Goal: Task Accomplishment & Management: Complete application form

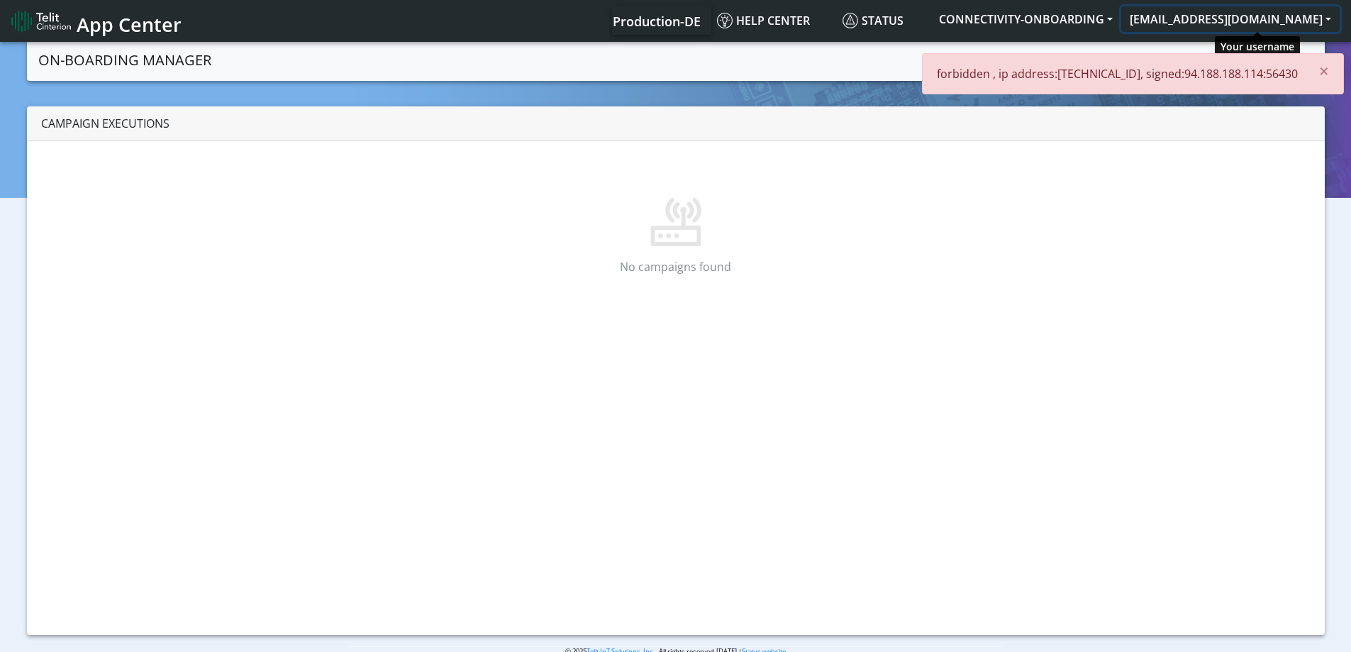
click at [1300, 23] on button "[EMAIL_ADDRESS][DOMAIN_NAME]" at bounding box center [1231, 19] width 218 height 26
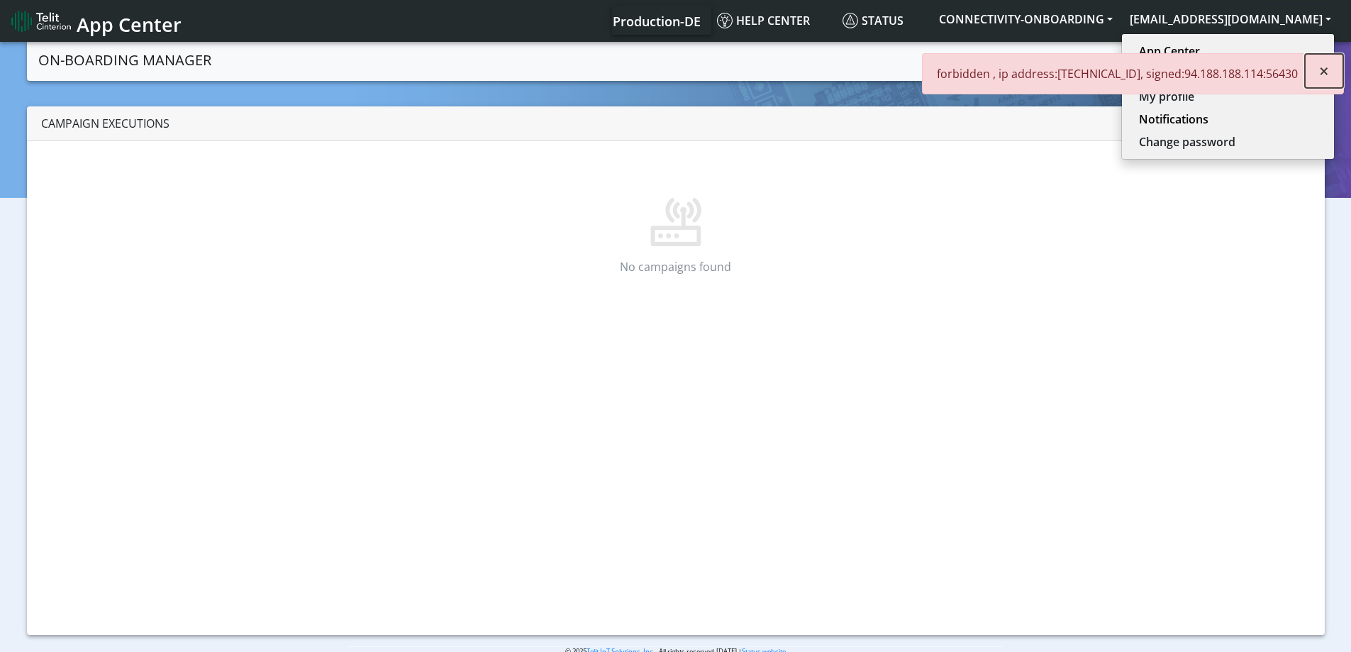
click at [1321, 72] on span "×" at bounding box center [1324, 70] width 10 height 23
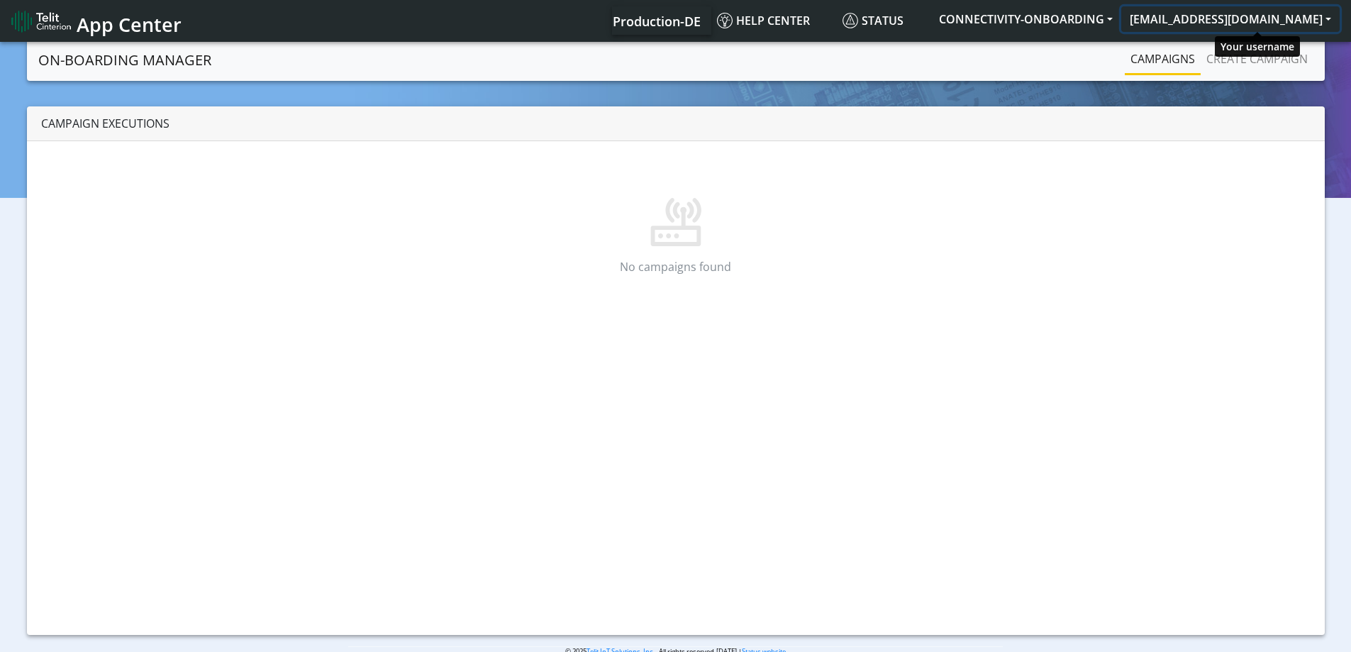
click at [1226, 28] on button "[EMAIL_ADDRESS][DOMAIN_NAME]" at bounding box center [1231, 19] width 218 height 26
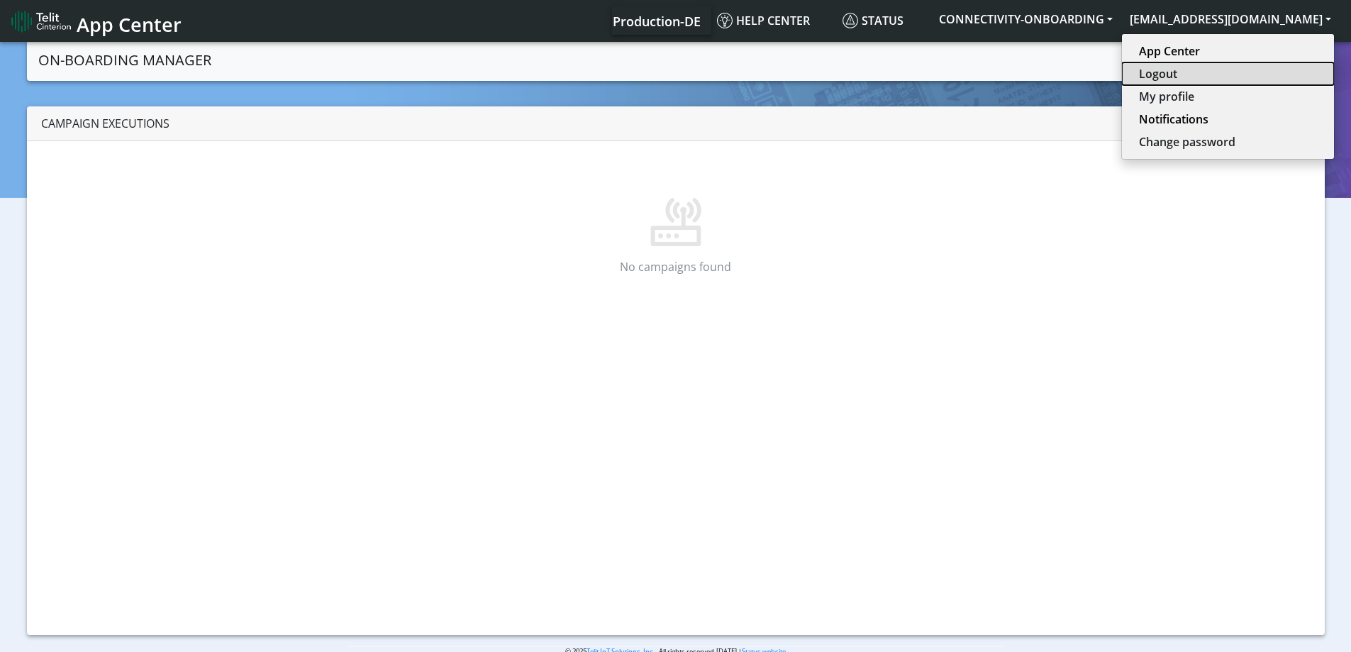
click at [1212, 74] on button "Logout" at bounding box center [1228, 73] width 212 height 23
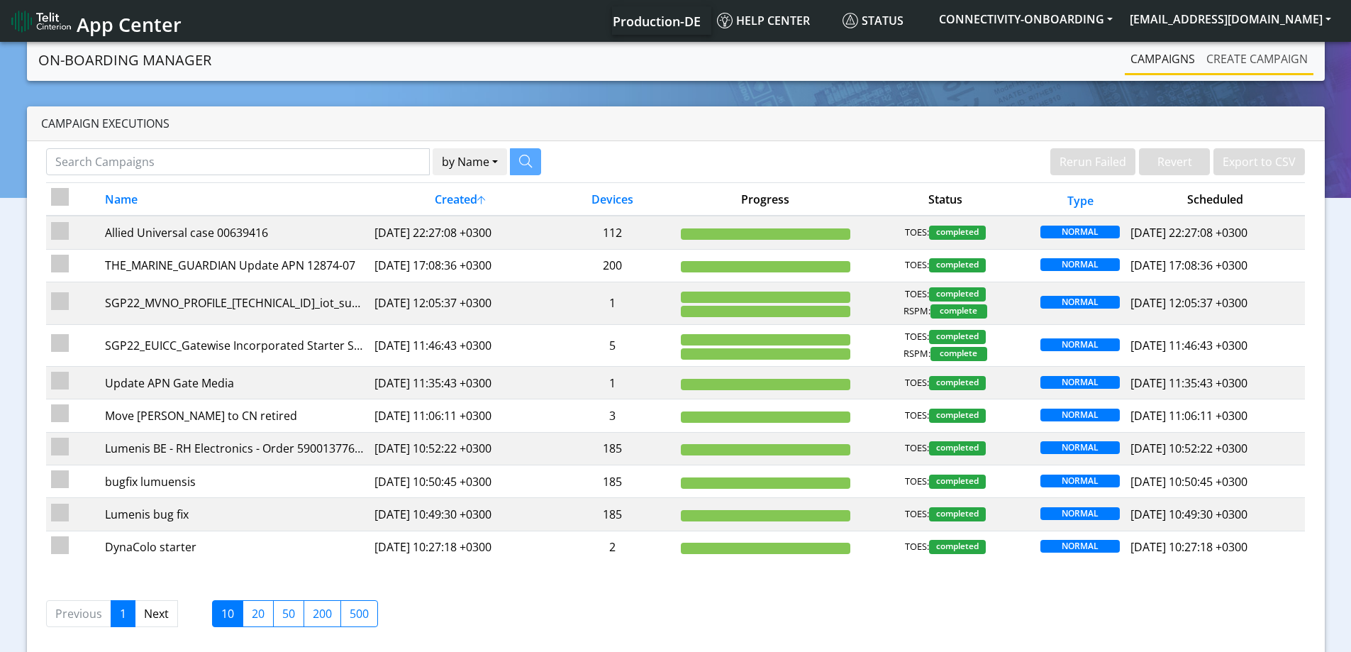
click at [1282, 57] on link "Create campaign" at bounding box center [1257, 59] width 113 height 28
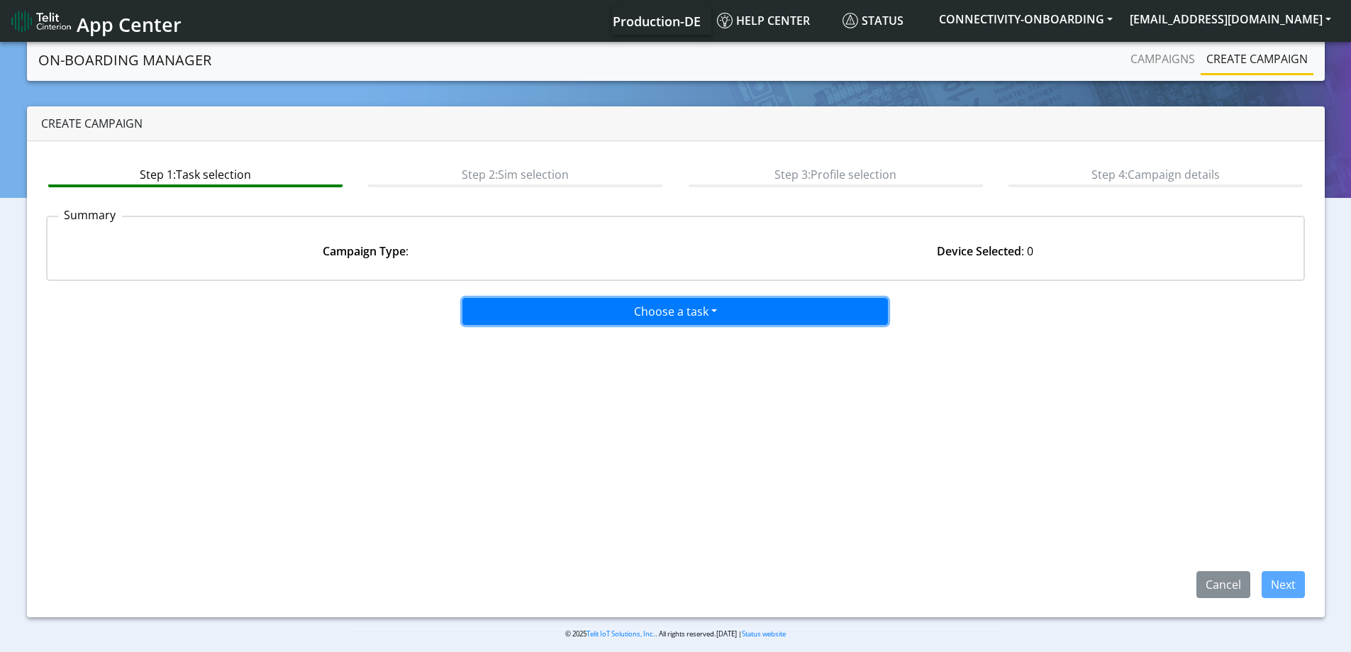
click at [676, 306] on button "Choose a task" at bounding box center [676, 311] width 426 height 27
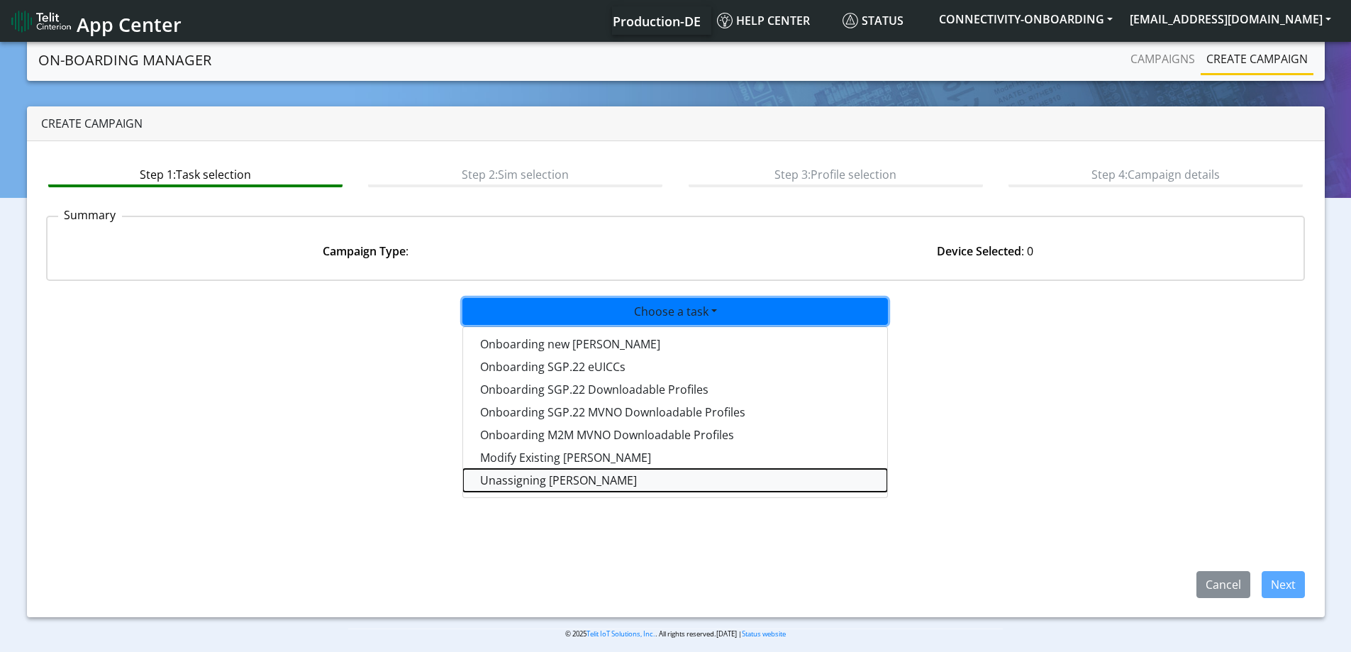
click at [514, 482] on taskunassign-dropdown "Unassigning [PERSON_NAME]" at bounding box center [675, 480] width 424 height 23
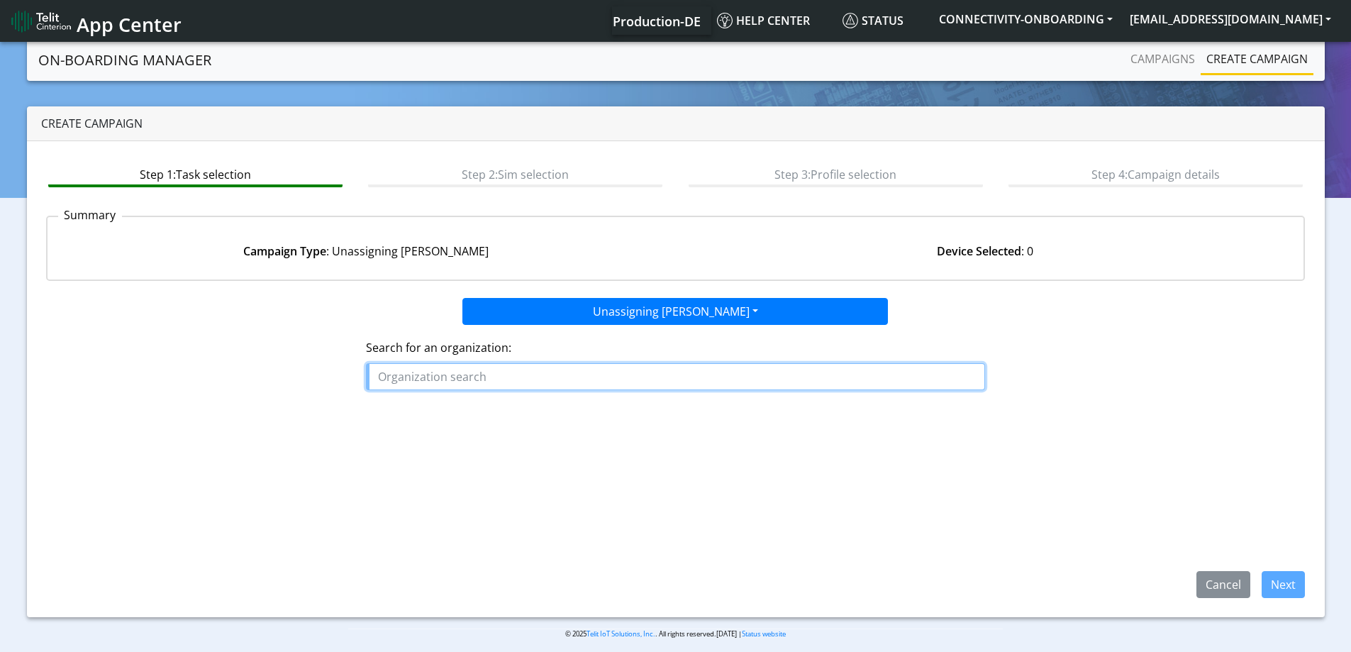
click at [501, 380] on input "text" at bounding box center [675, 376] width 619 height 27
click at [434, 431] on ngb-highlight "RND _CINTERION" at bounding box center [428, 432] width 88 height 16
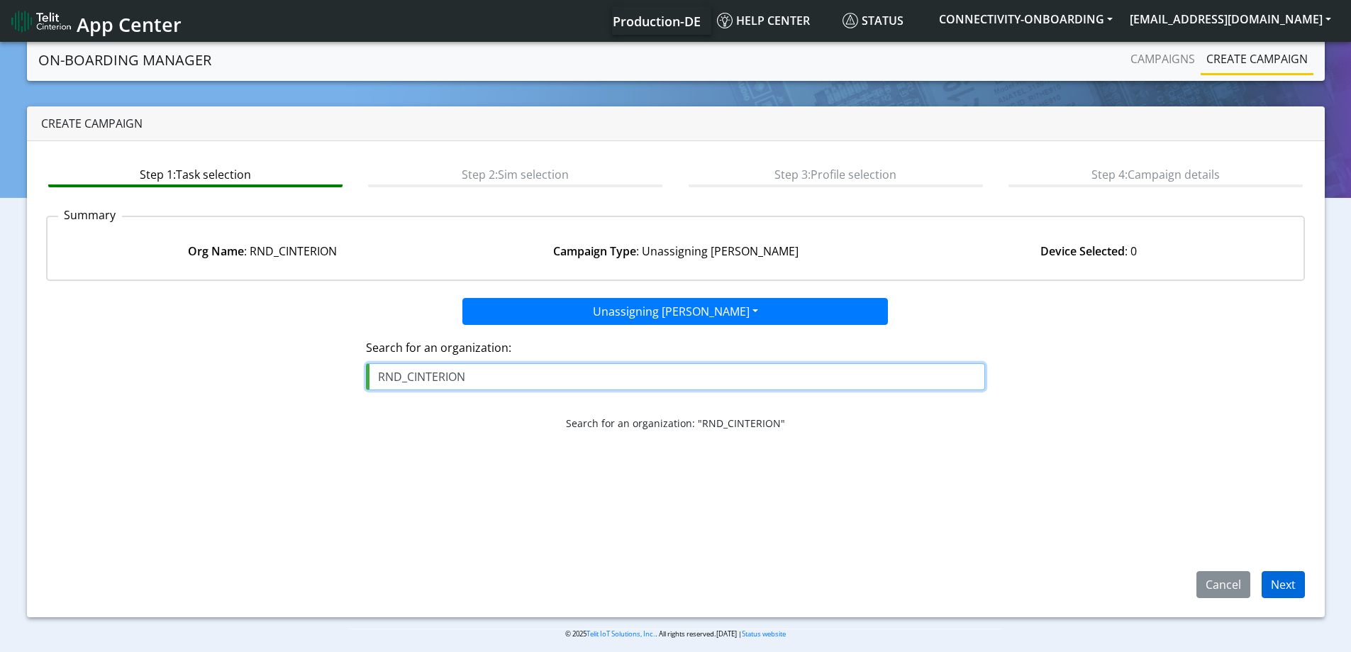
type input "RND_CINTERION"
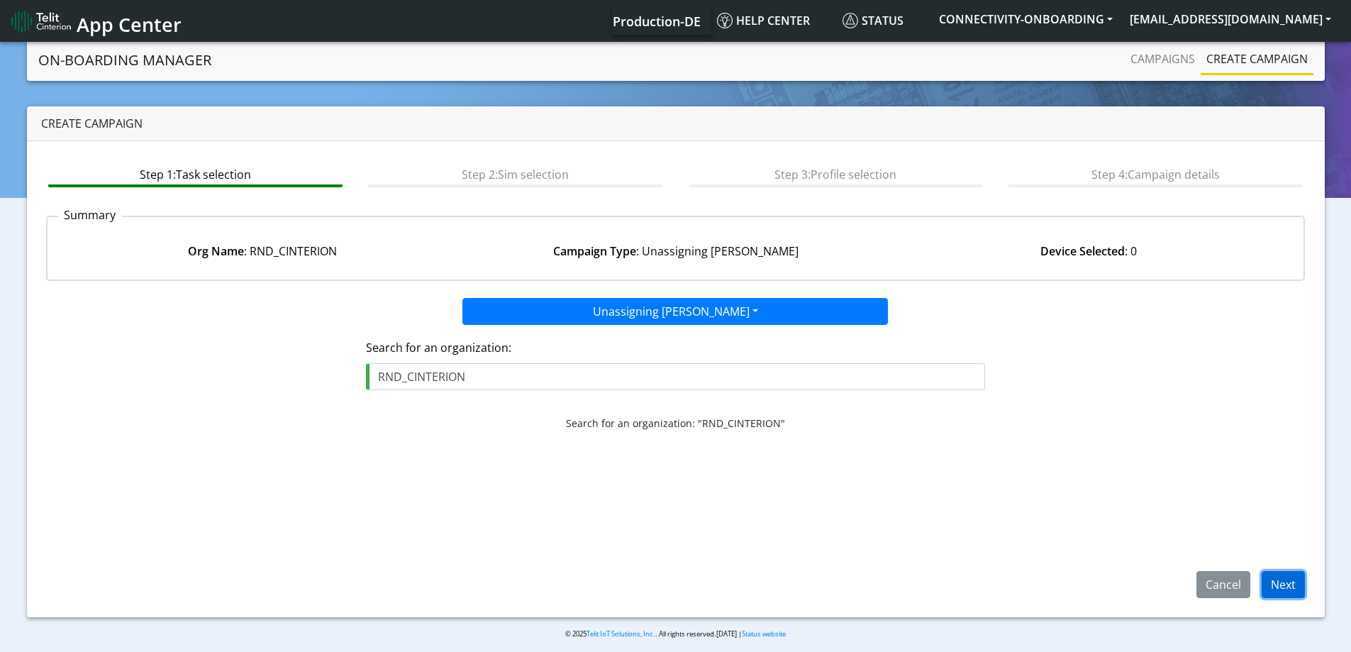
click at [1263, 577] on button "Next" at bounding box center [1283, 584] width 43 height 27
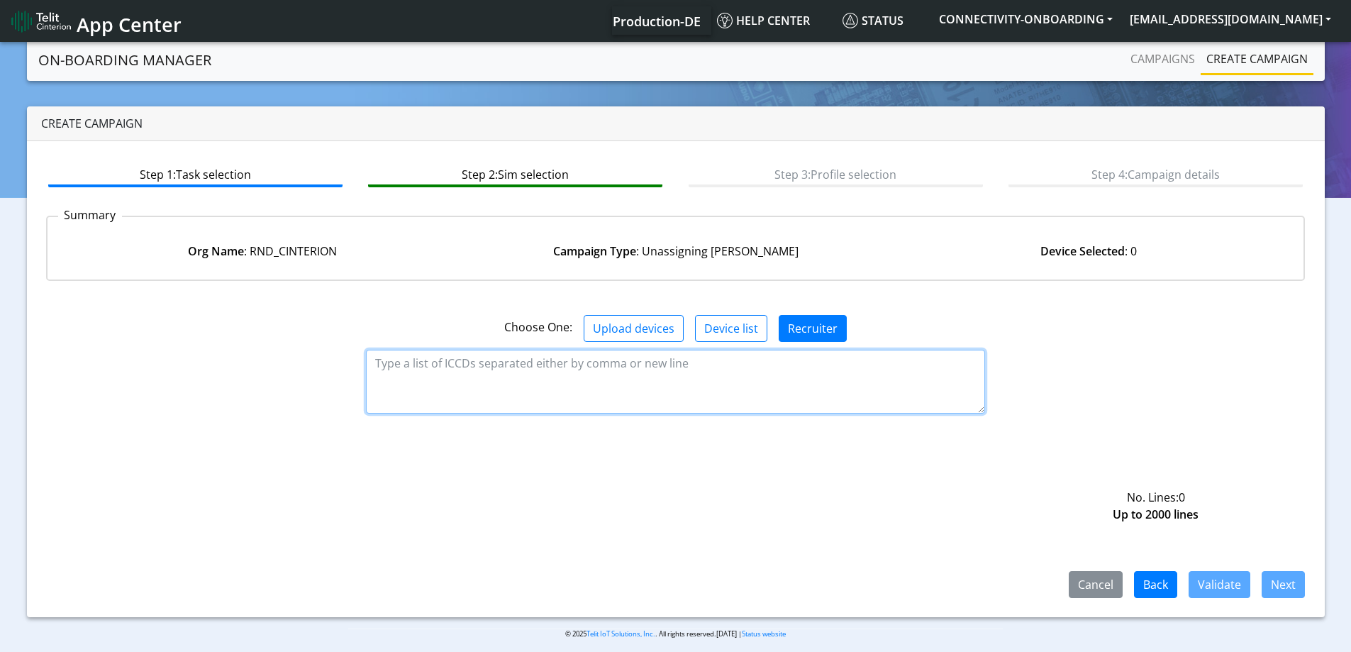
click at [601, 370] on textarea at bounding box center [675, 382] width 619 height 64
paste textarea "89358152000000173379"
type textarea "89358152000000173379"
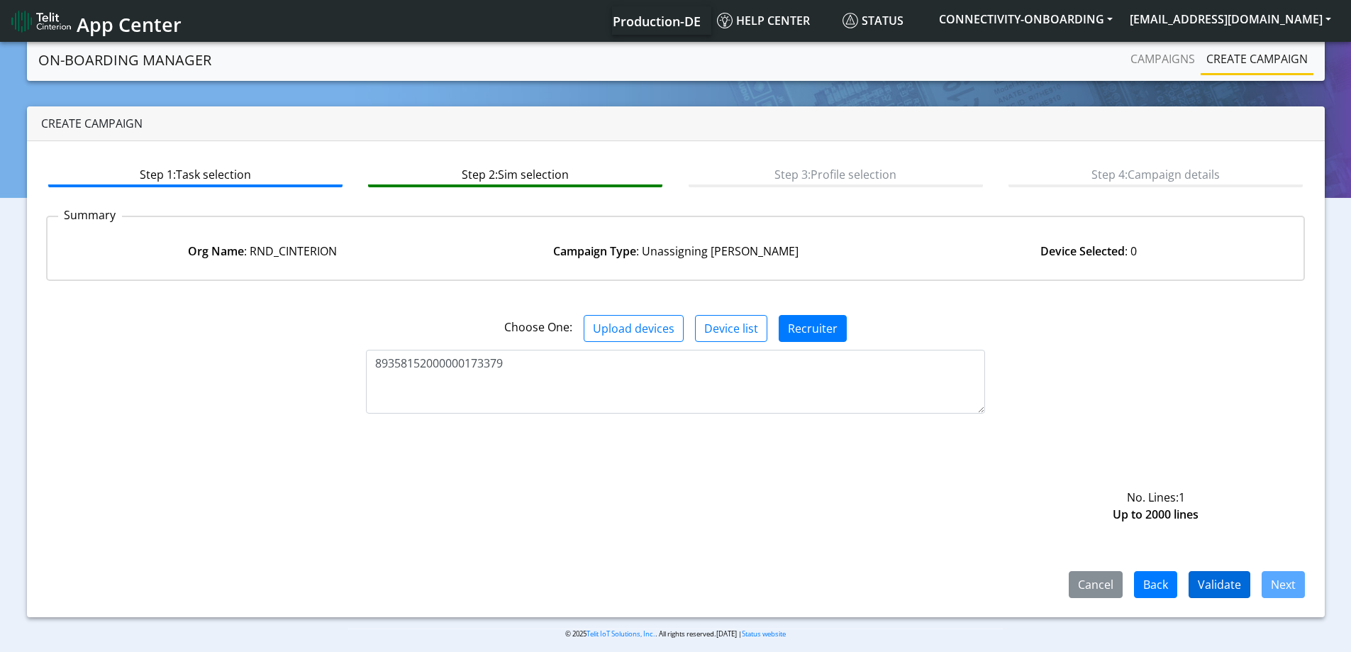
click at [1249, 583] on div "Cancel Back Validate Next" at bounding box center [1181, 584] width 269 height 27
click at [1239, 583] on button "Validate" at bounding box center [1220, 584] width 62 height 27
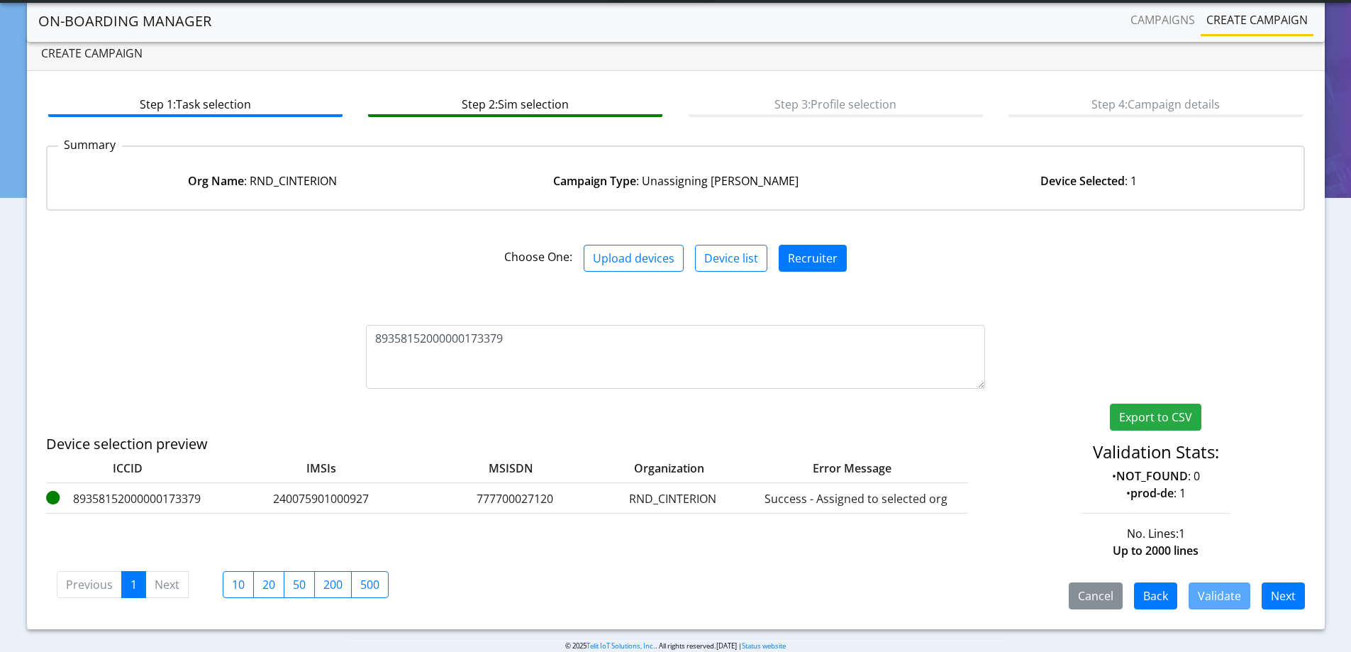
scroll to position [52, 0]
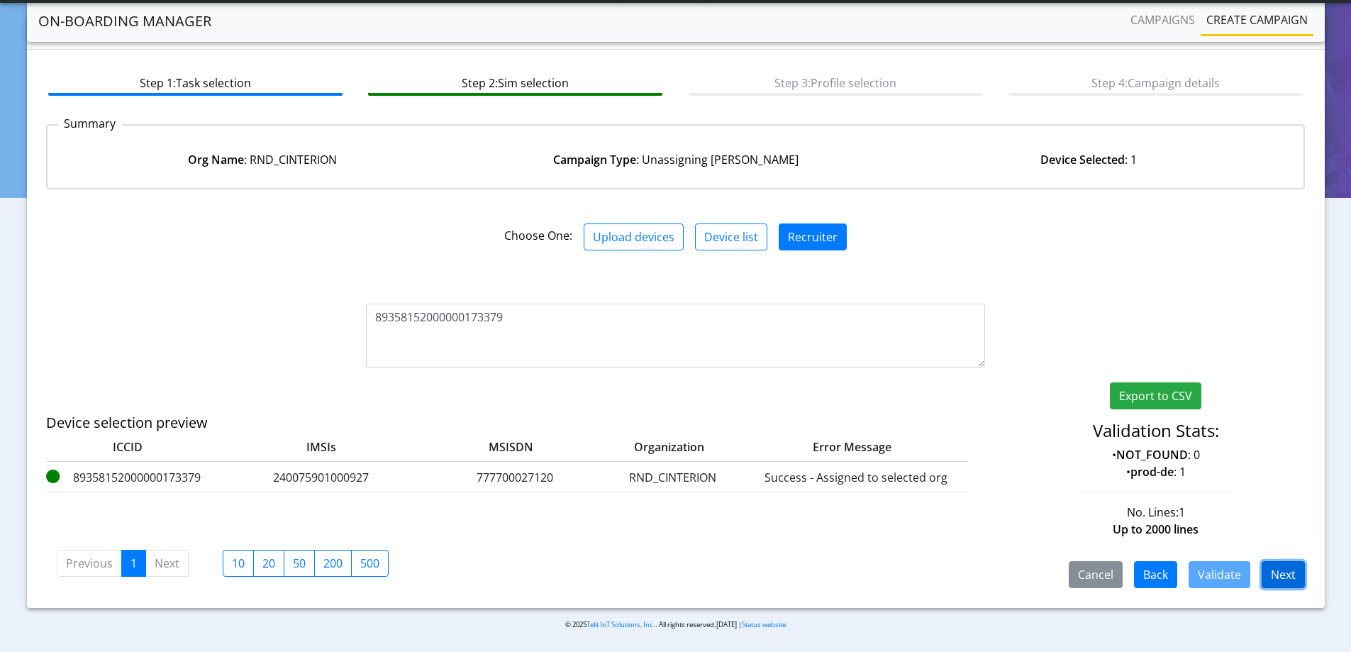
click at [1301, 577] on button "Next" at bounding box center [1283, 574] width 43 height 27
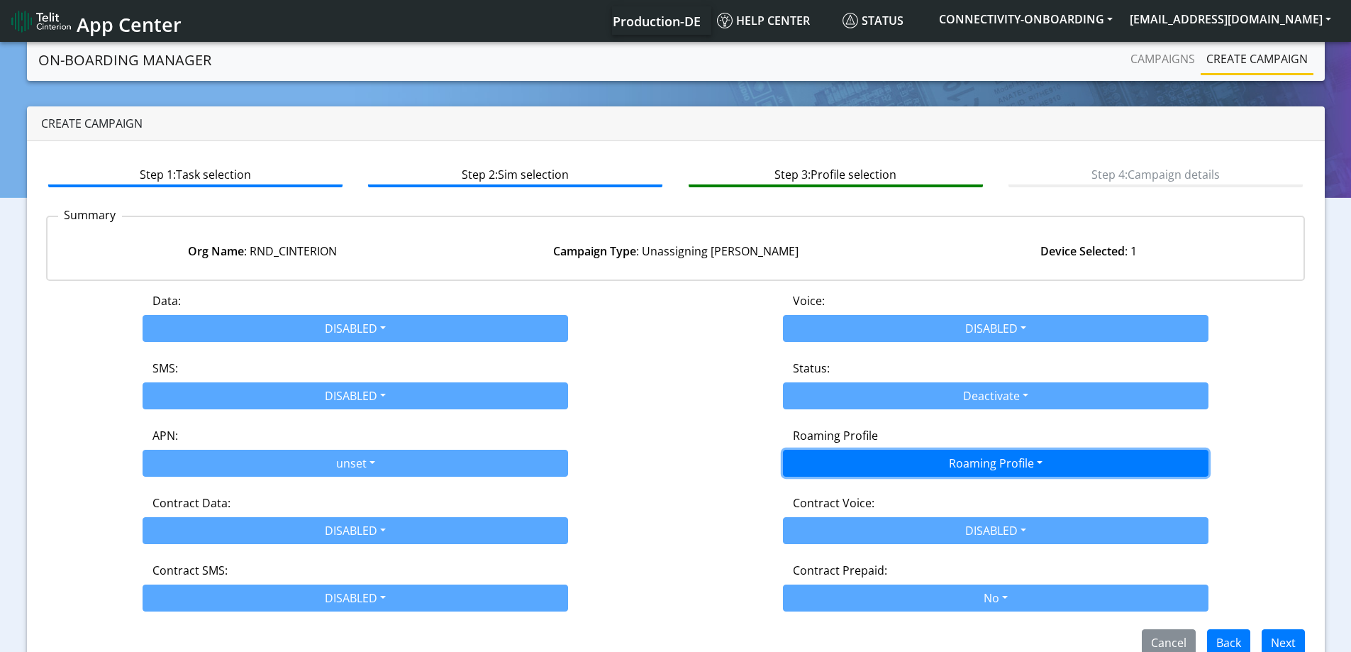
click at [894, 458] on button "Roaming Profile" at bounding box center [996, 463] width 426 height 27
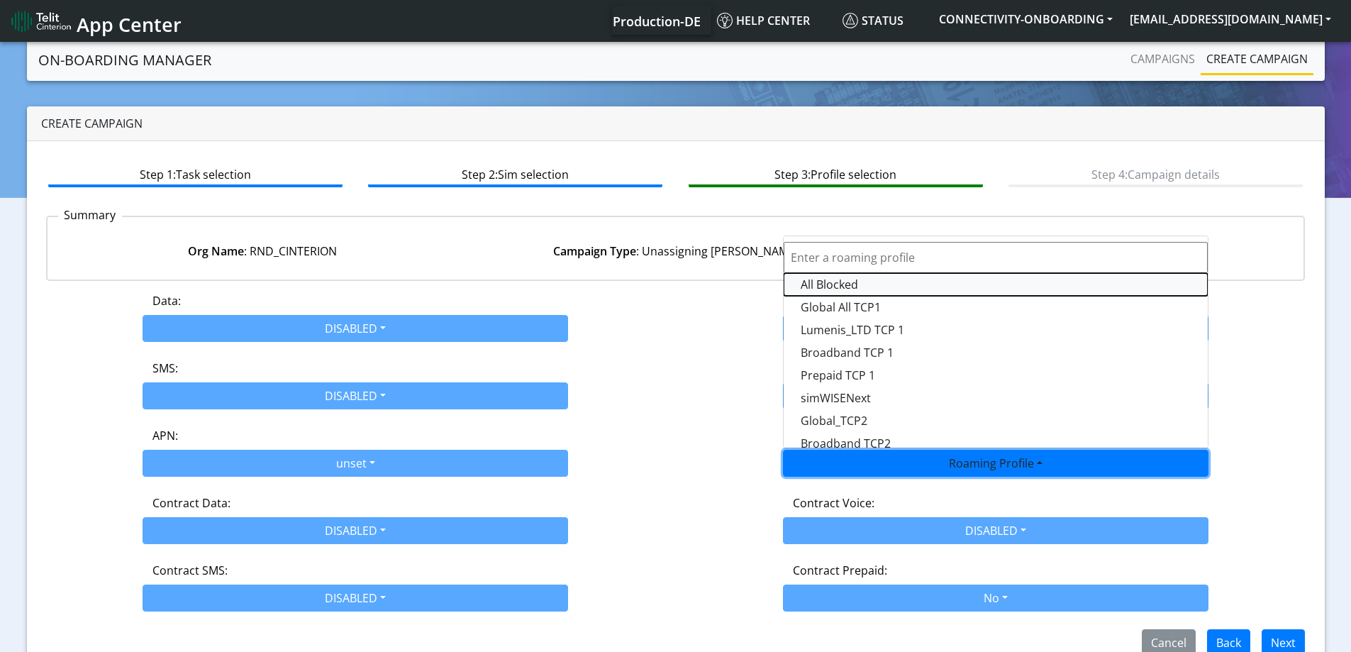
drag, startPoint x: 824, startPoint y: 288, endPoint x: 1014, endPoint y: 428, distance: 236.5
click at [824, 288] on Profile-dropdown "All Blocked" at bounding box center [996, 284] width 424 height 23
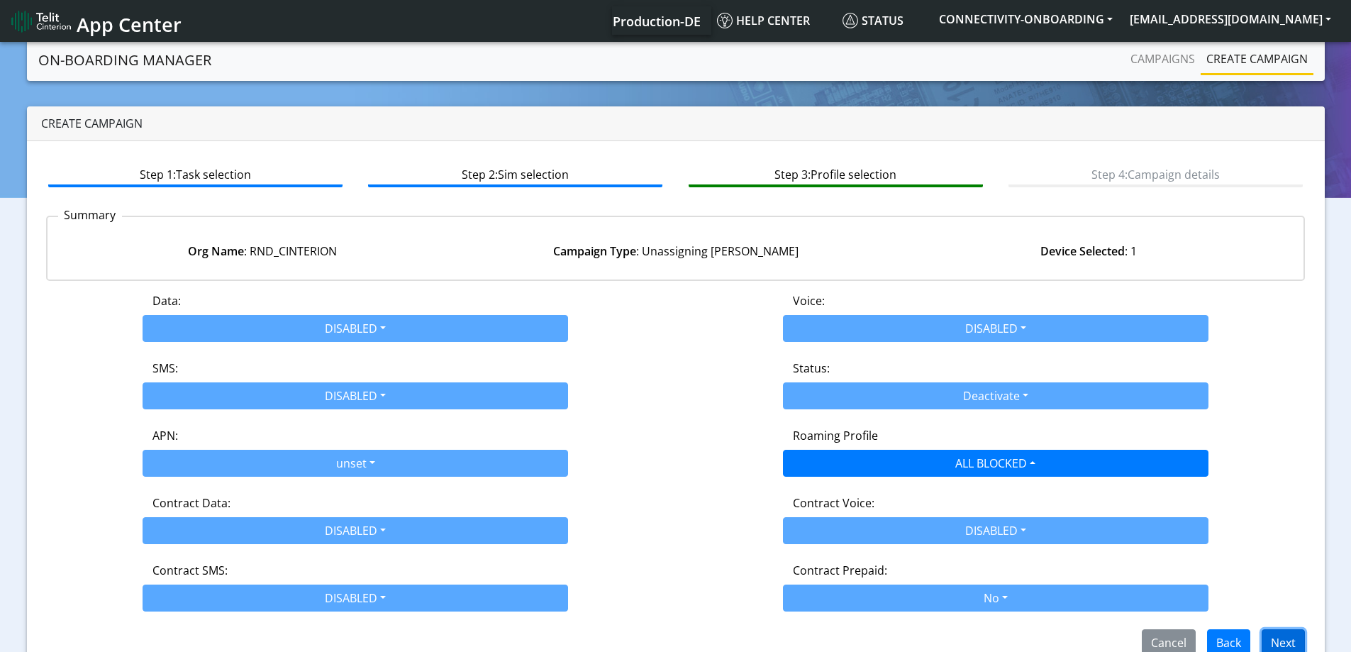
click at [1288, 634] on button "Next" at bounding box center [1283, 642] width 43 height 27
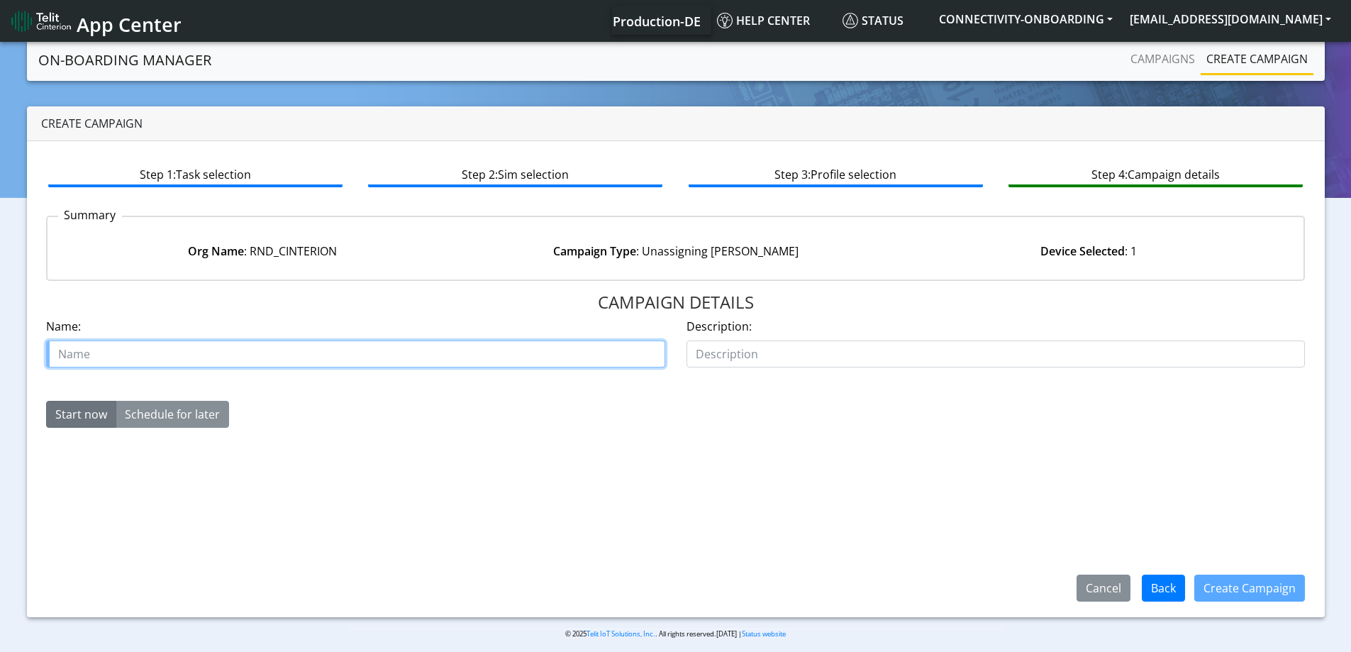
click at [463, 355] on input "text" at bounding box center [355, 354] width 619 height 27
type input "Move SIM RND cinterion"
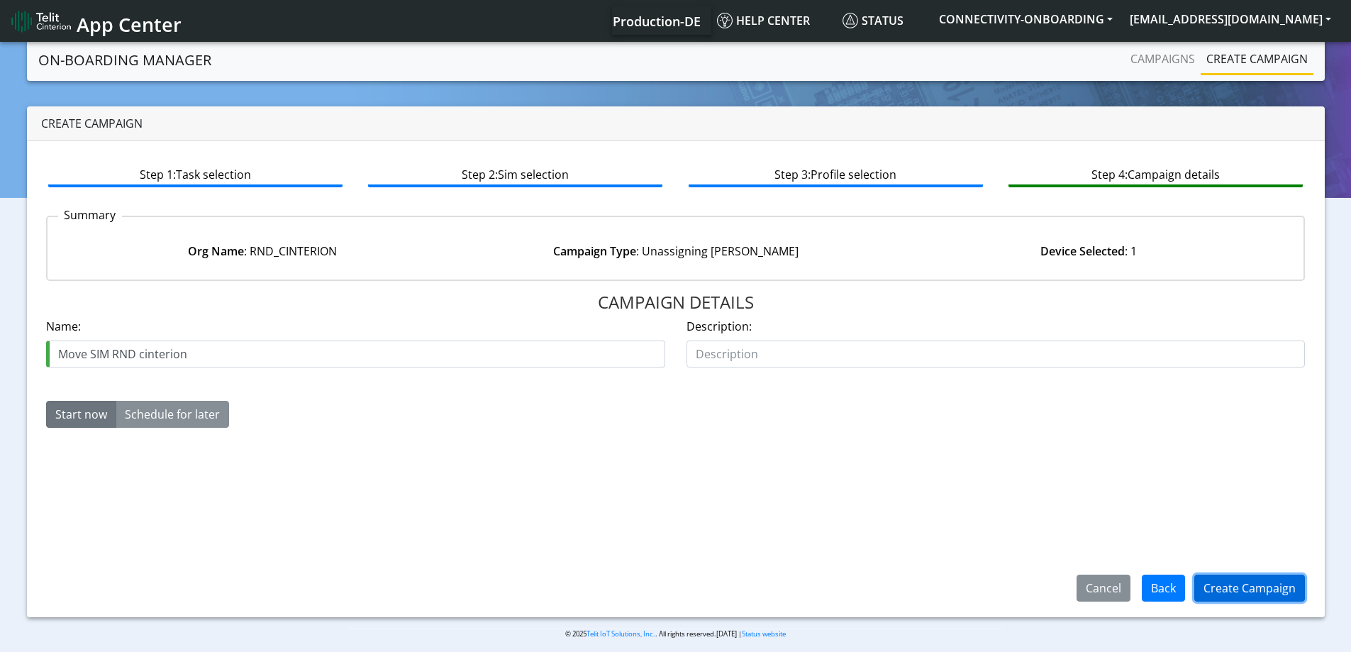
click at [1236, 593] on button "Create Campaign" at bounding box center [1250, 588] width 111 height 27
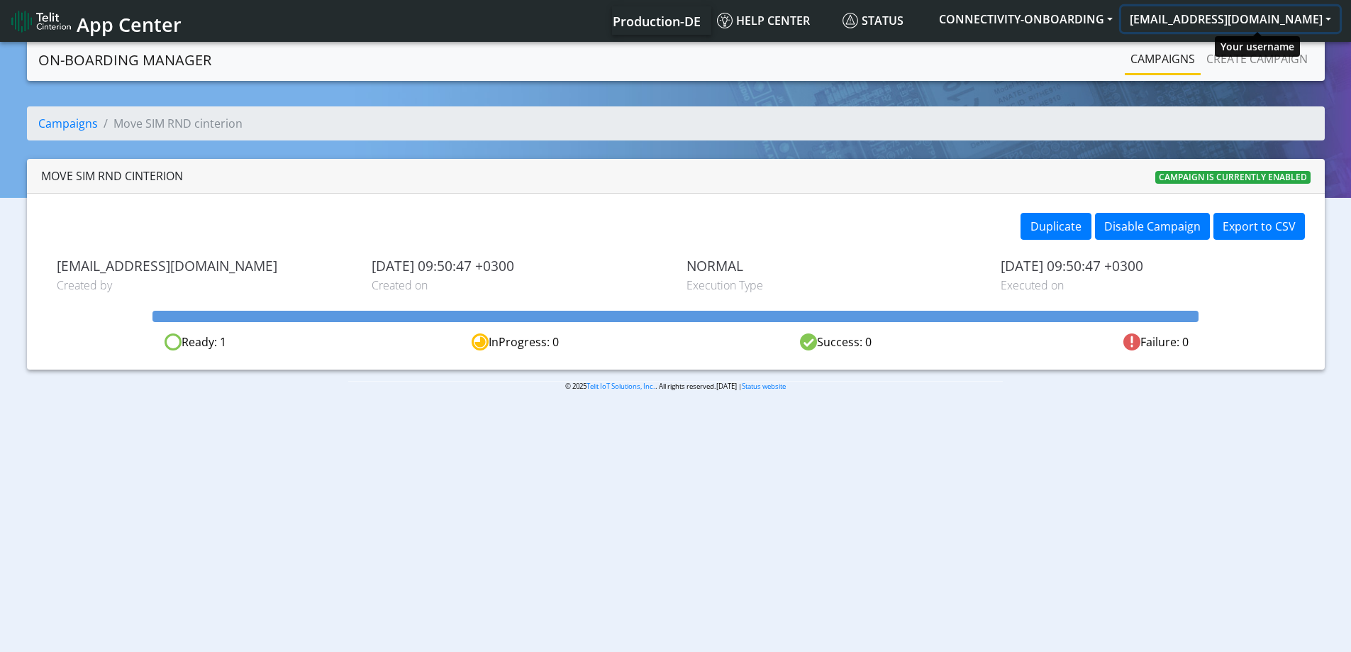
click at [1305, 31] on button "[EMAIL_ADDRESS][DOMAIN_NAME]" at bounding box center [1231, 19] width 218 height 26
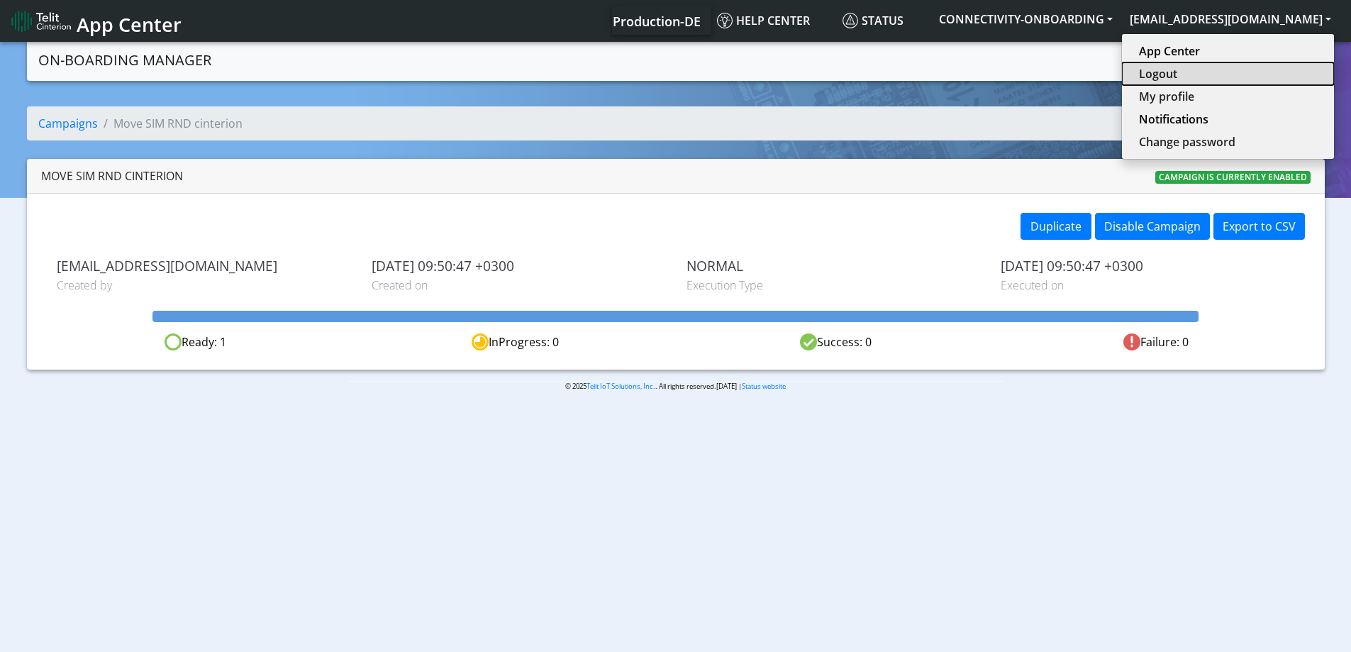
click at [1202, 78] on button "Logout" at bounding box center [1228, 73] width 212 height 23
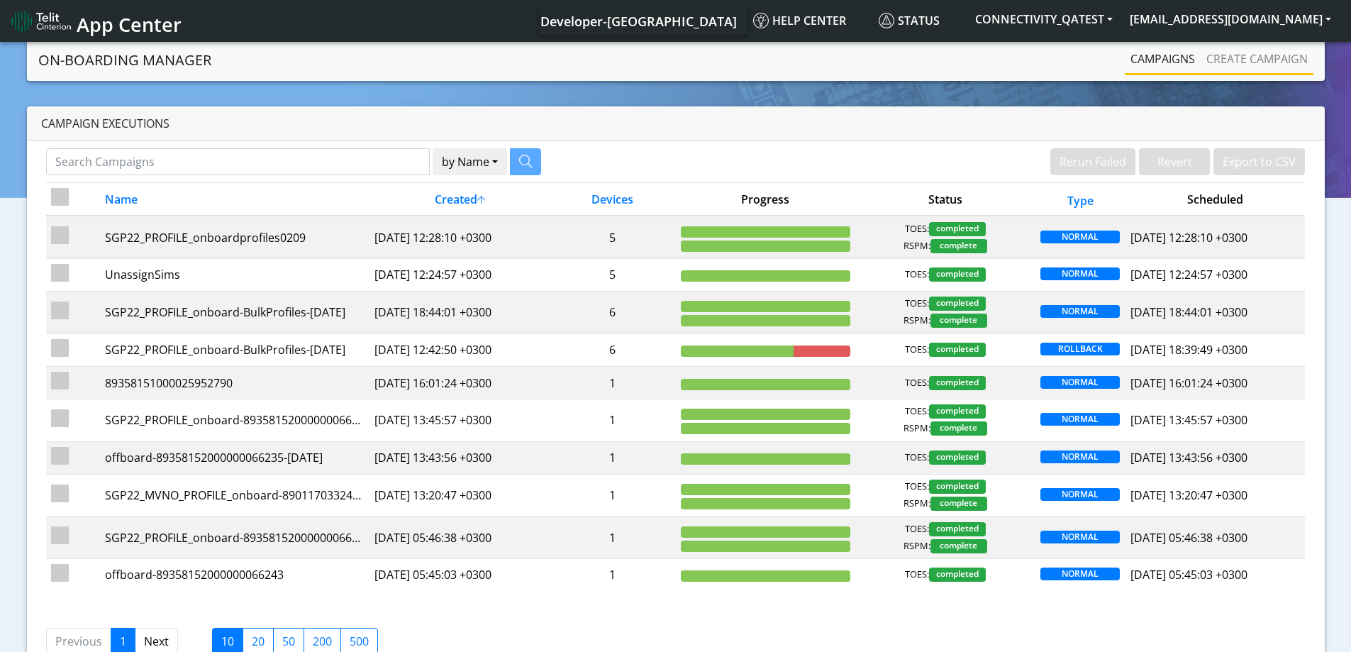
click at [1249, 73] on li "Create campaign" at bounding box center [1257, 60] width 113 height 31
click at [1250, 66] on link "Create campaign" at bounding box center [1257, 59] width 113 height 28
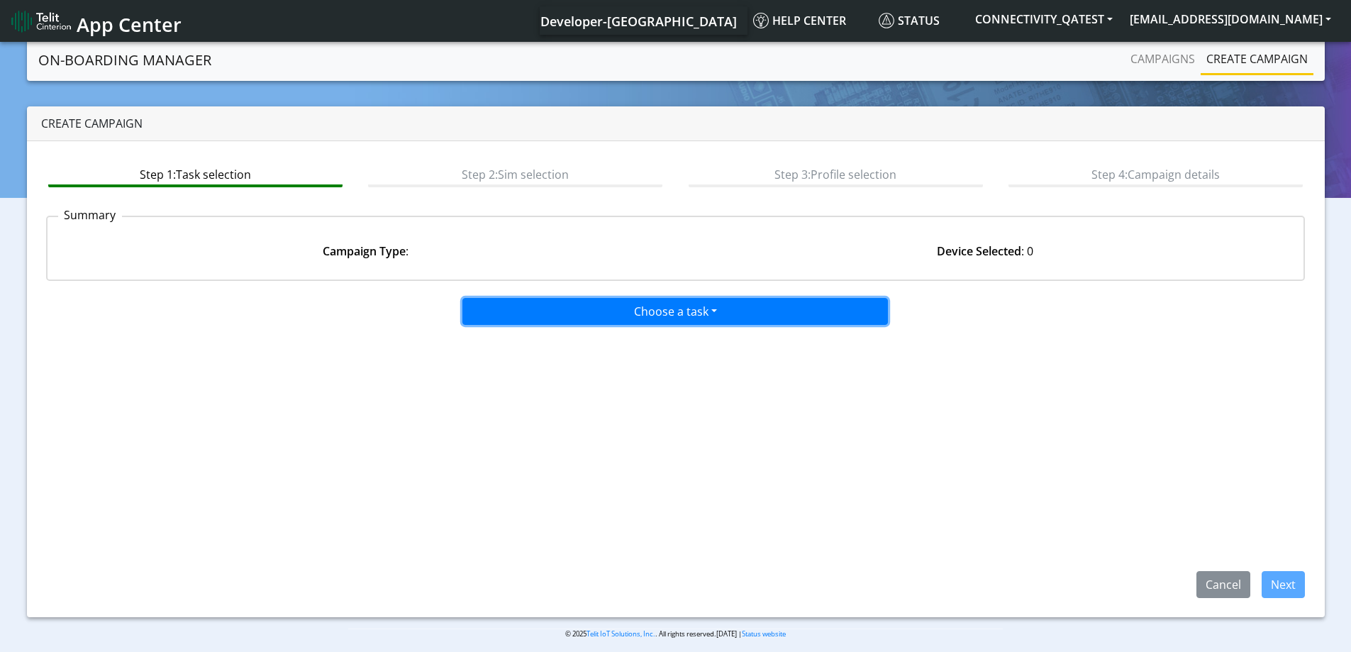
click at [590, 305] on button "Choose a task" at bounding box center [676, 311] width 426 height 27
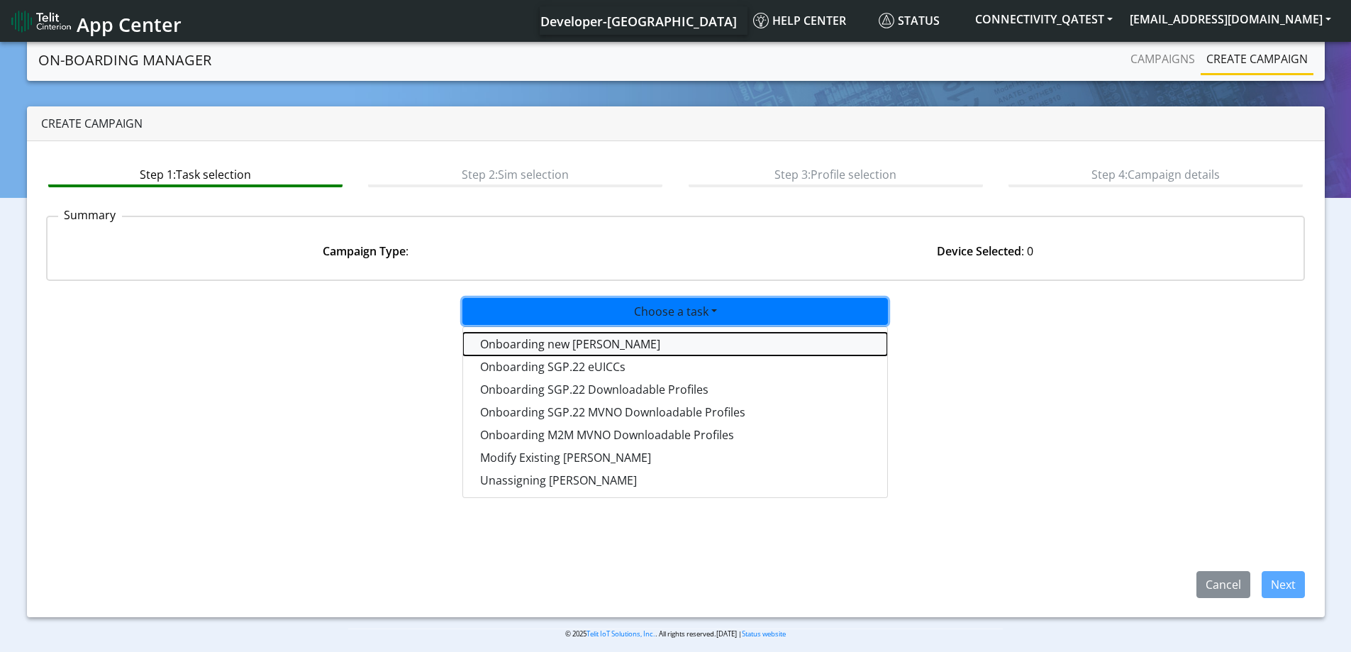
click at [543, 344] on tasktoes-dropdown "Onboarding new [PERSON_NAME]" at bounding box center [675, 344] width 424 height 23
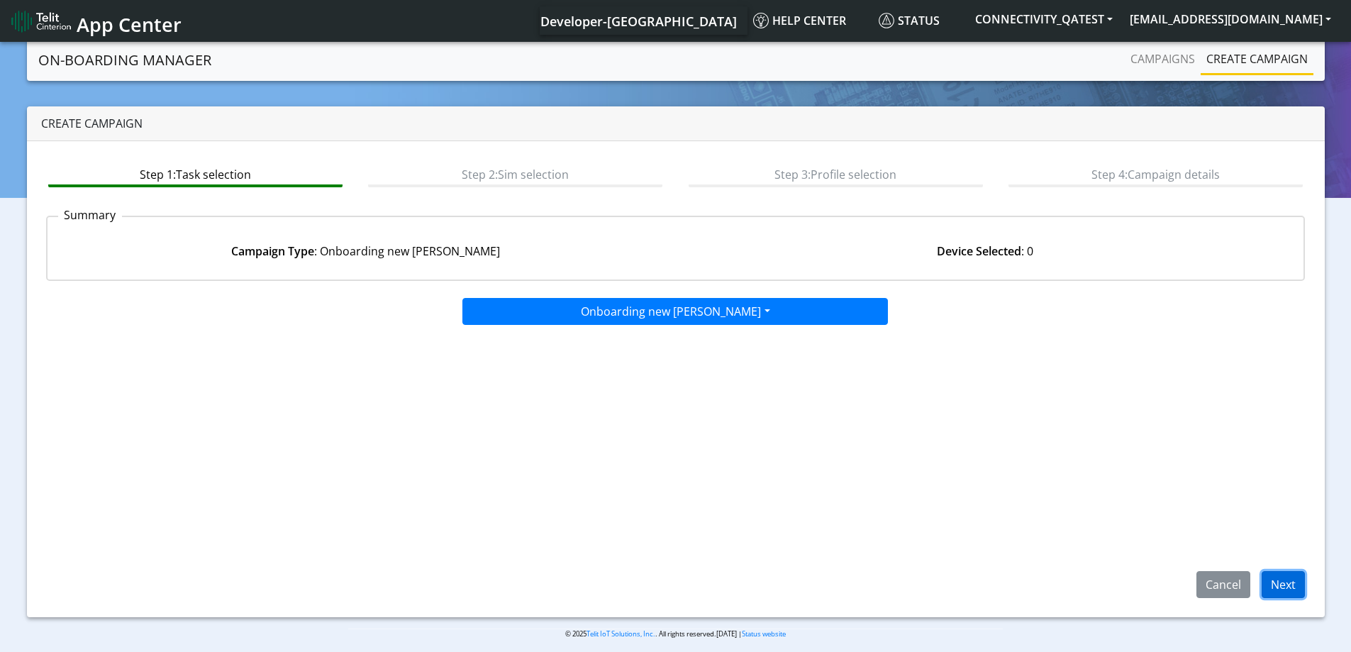
click at [1283, 583] on button "Next" at bounding box center [1283, 584] width 43 height 27
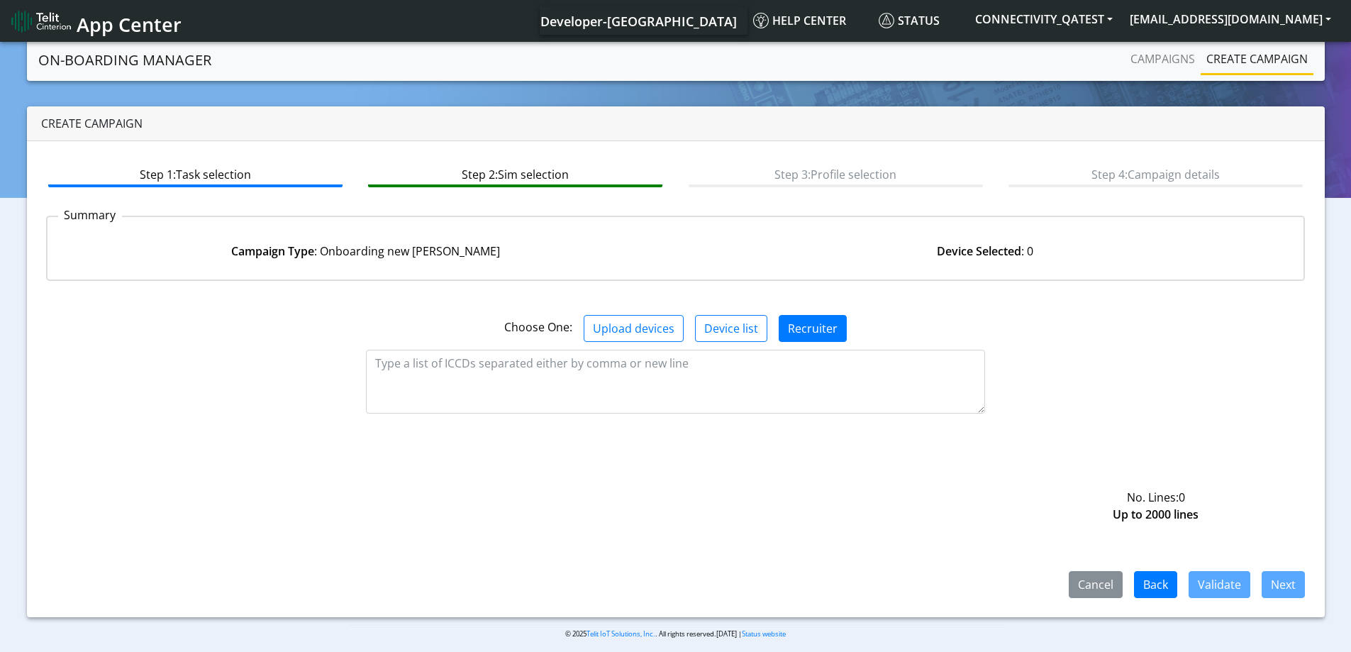
click at [147, 350] on div "No. Lines: 0 Up to 2000 lines" at bounding box center [675, 382] width 1281 height 64
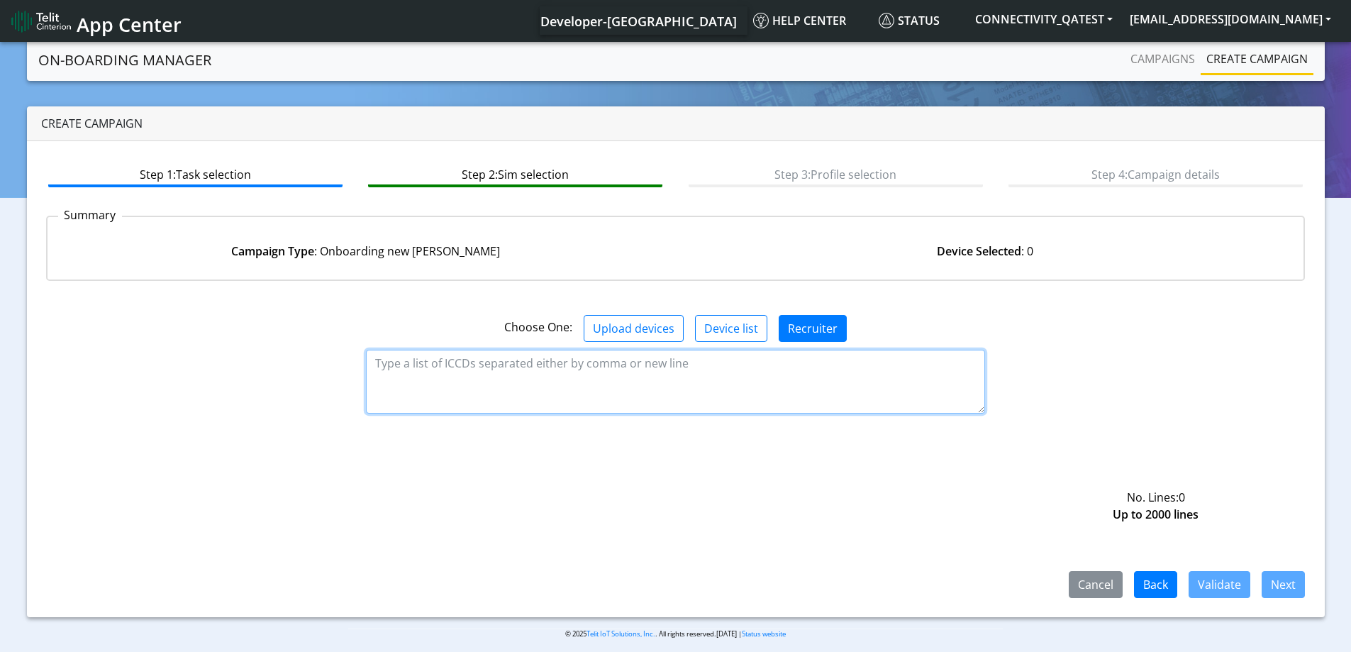
click at [616, 362] on textarea at bounding box center [675, 382] width 619 height 64
paste textarea "89358152000000173379"
type textarea "89358152000000173379"
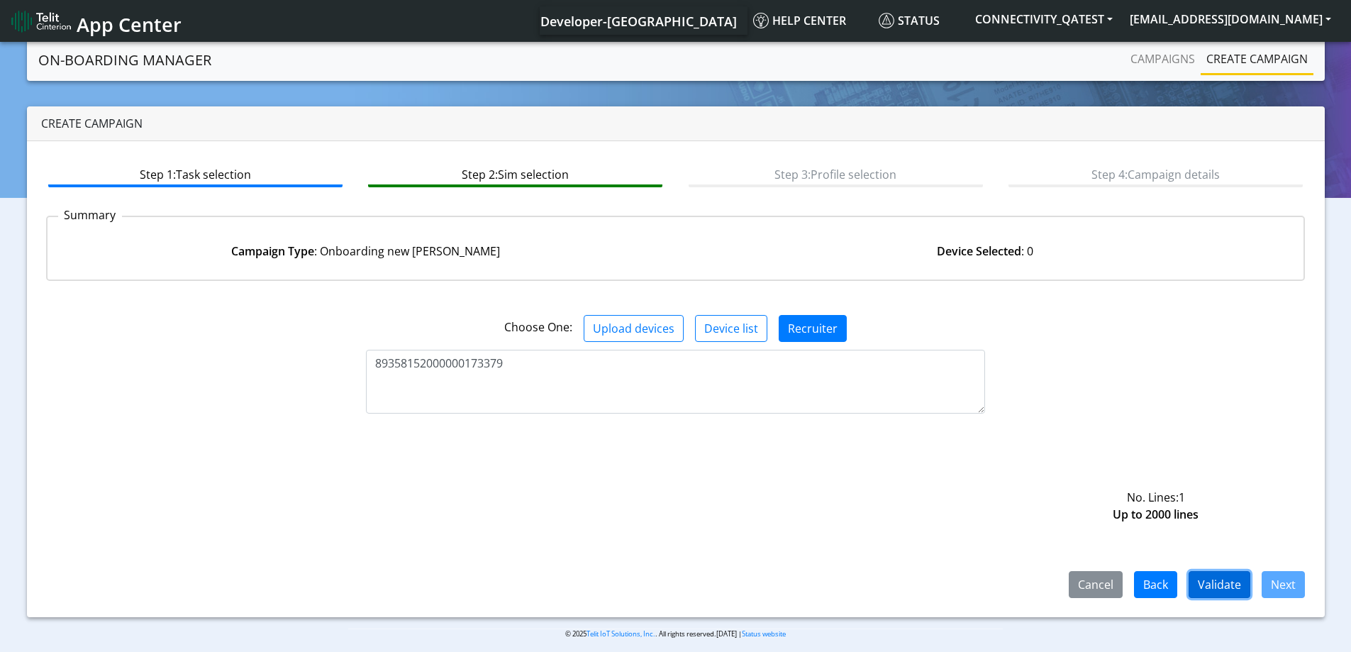
click at [1232, 577] on button "Validate" at bounding box center [1220, 584] width 62 height 27
click at [1212, 582] on button "Validate" at bounding box center [1220, 584] width 62 height 27
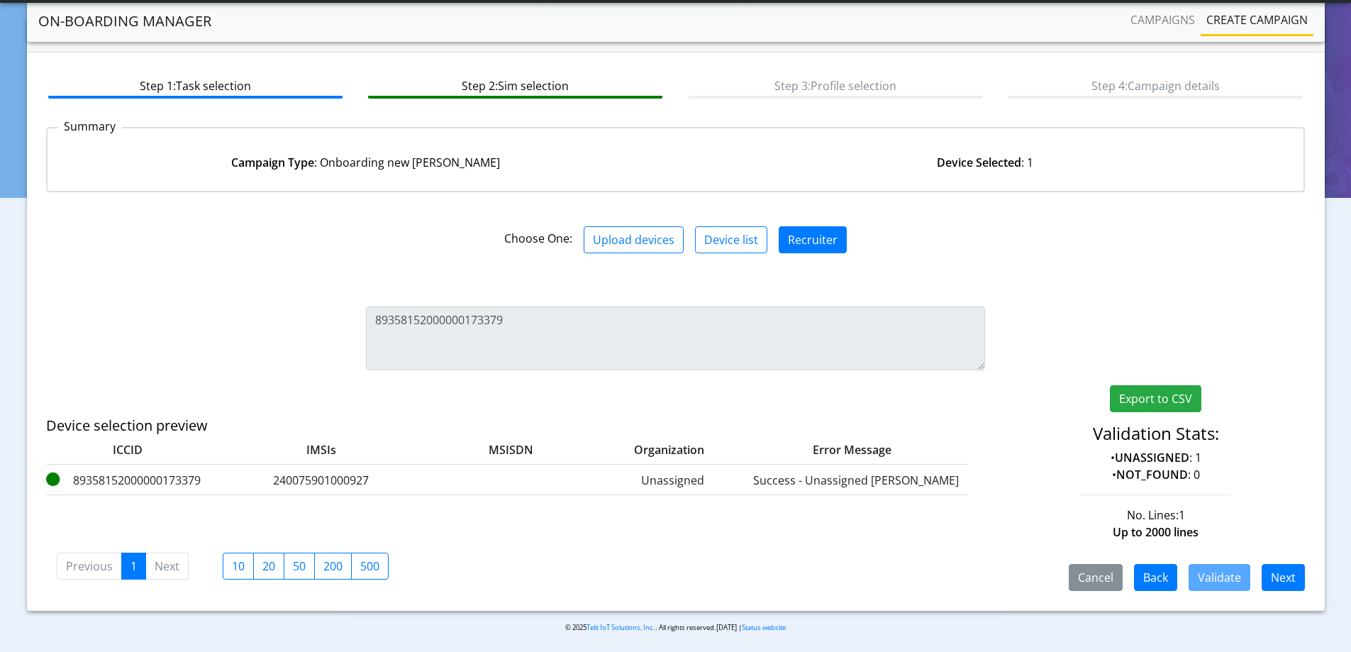
scroll to position [52, 0]
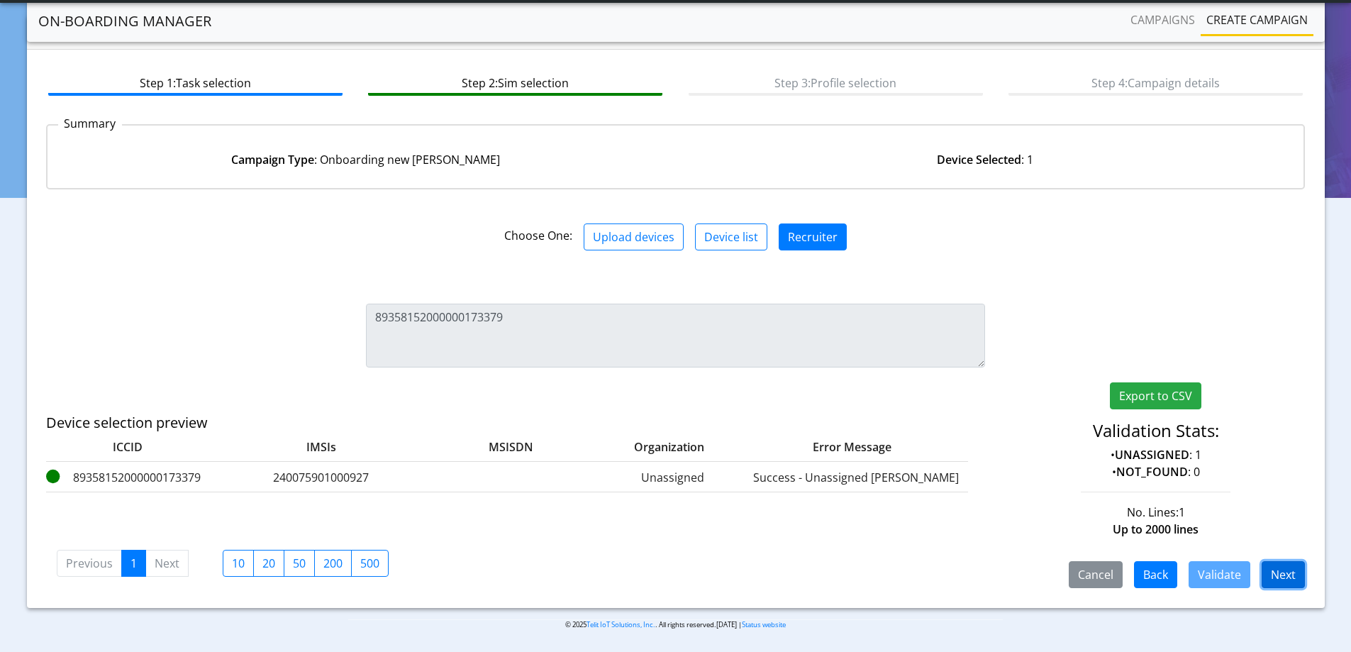
click at [1286, 573] on button "Next" at bounding box center [1283, 574] width 43 height 27
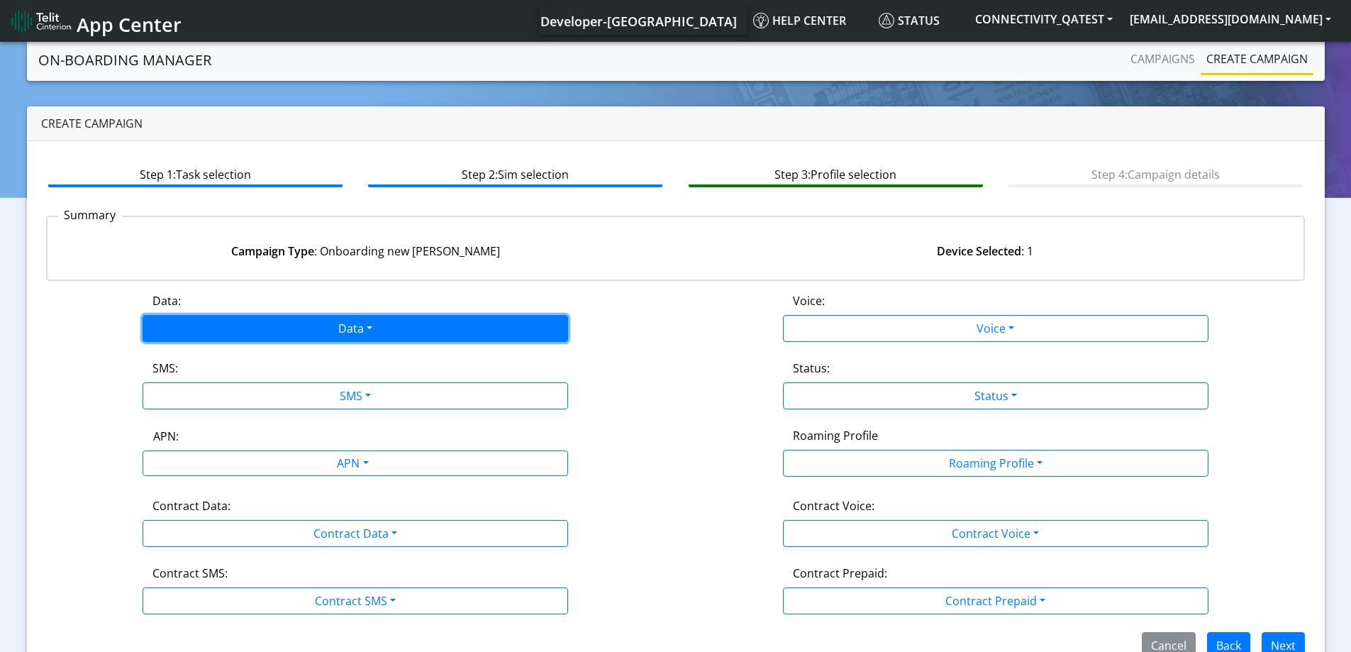
click at [338, 337] on button "Data" at bounding box center [356, 328] width 426 height 27
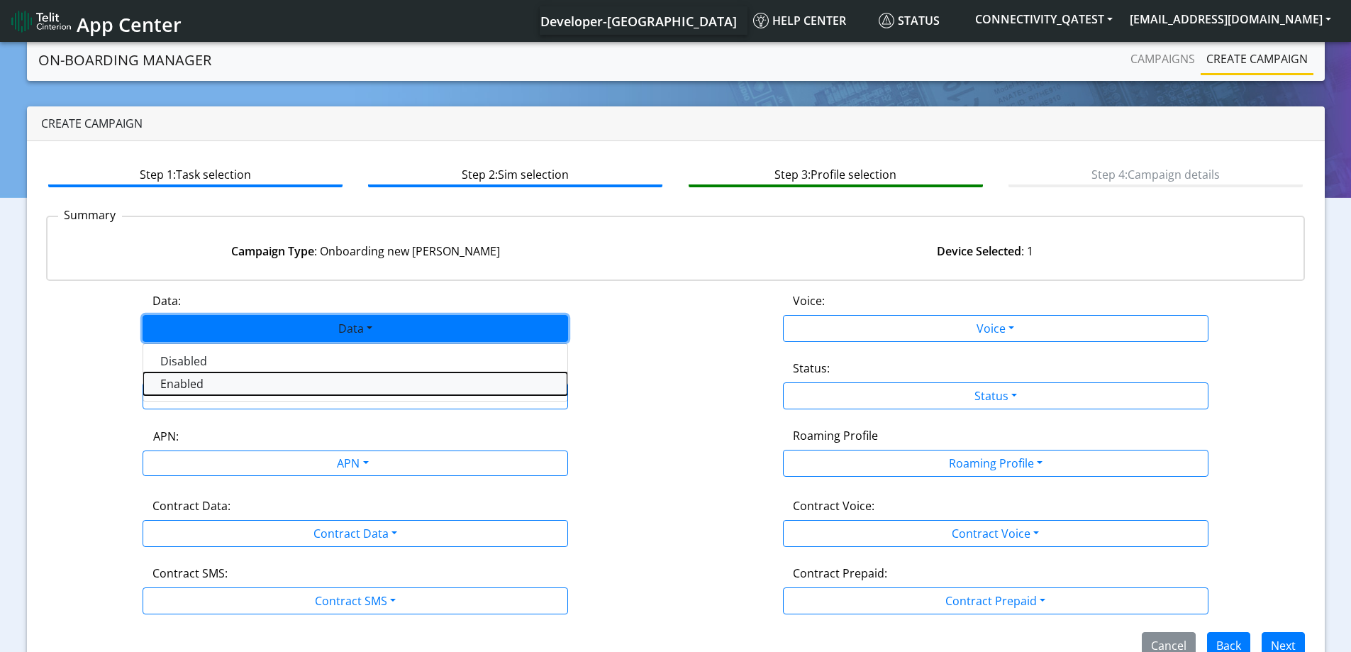
click at [243, 389] on button "Enabled" at bounding box center [355, 383] width 424 height 23
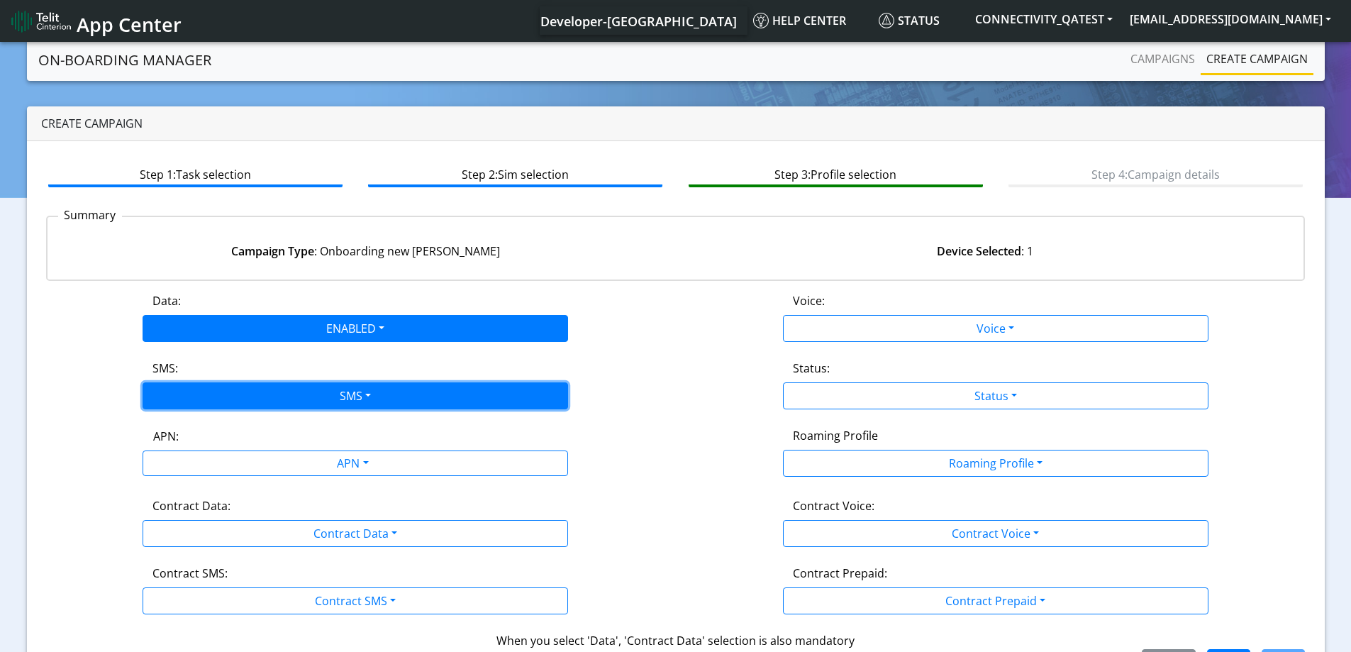
click at [242, 390] on button "SMS" at bounding box center [356, 395] width 426 height 27
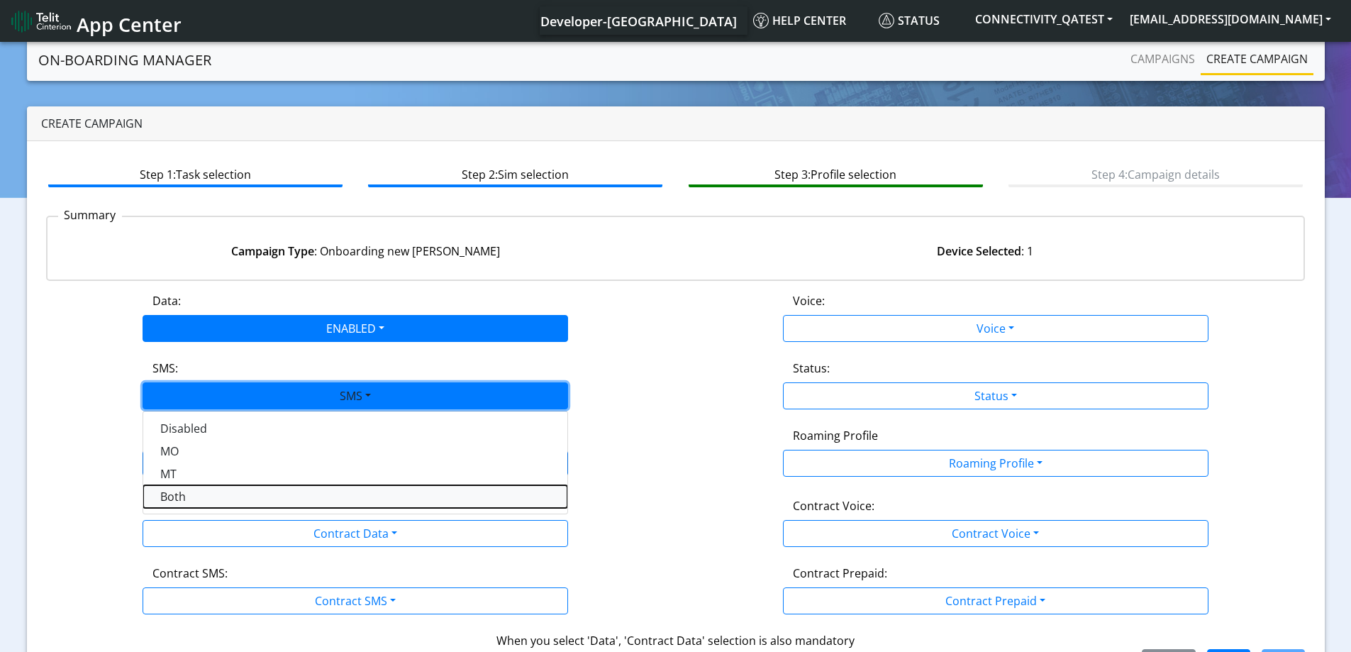
click at [195, 499] on button "Both" at bounding box center [355, 496] width 424 height 23
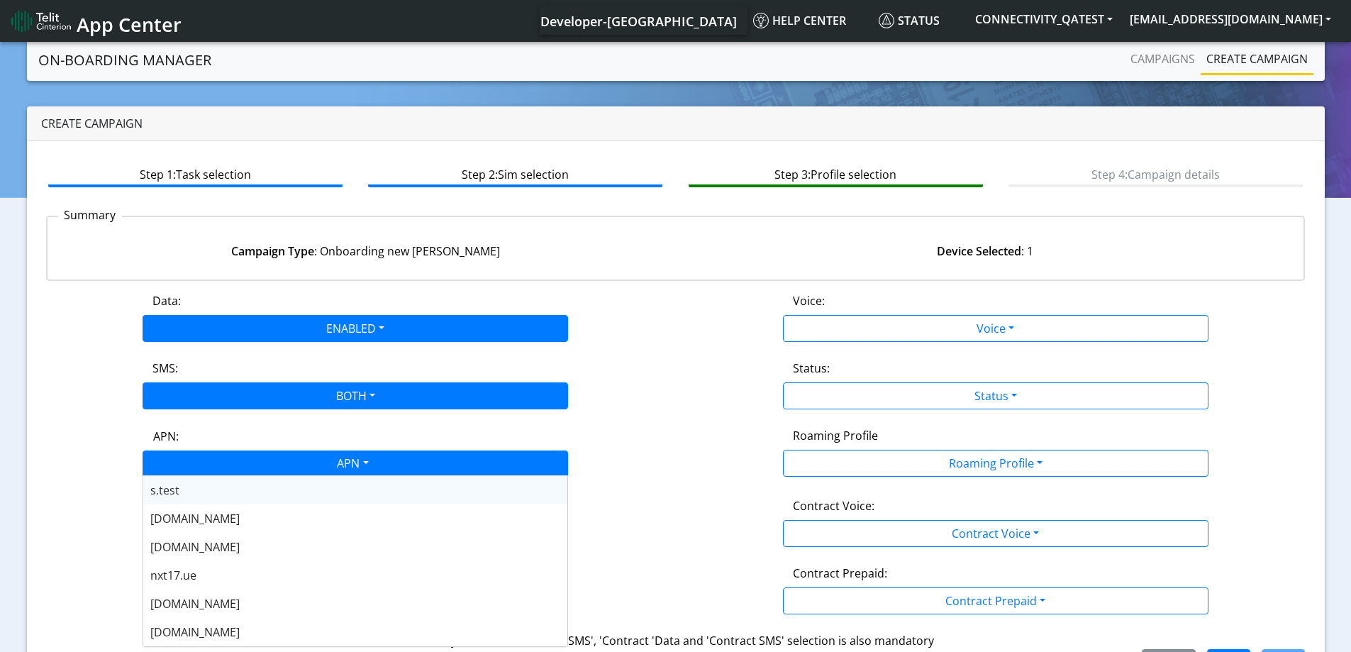
click at [206, 466] on div "APN" at bounding box center [352, 465] width 450 height 28
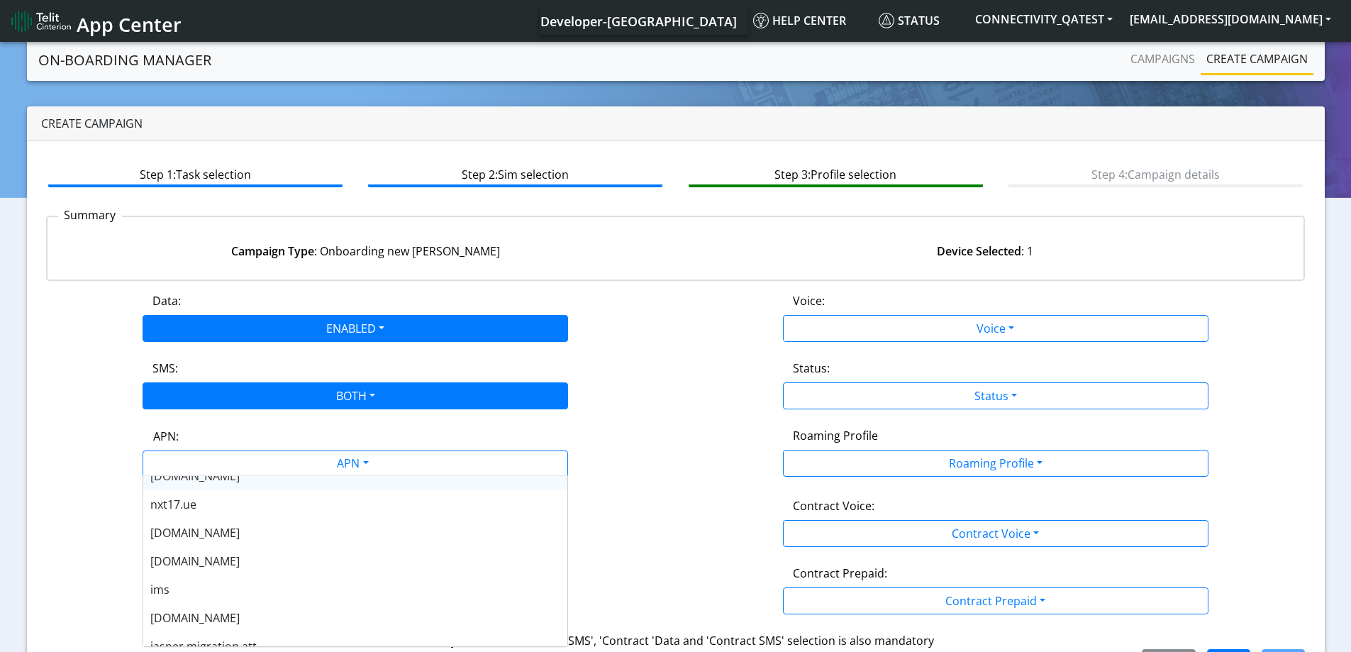
scroll to position [114, 0]
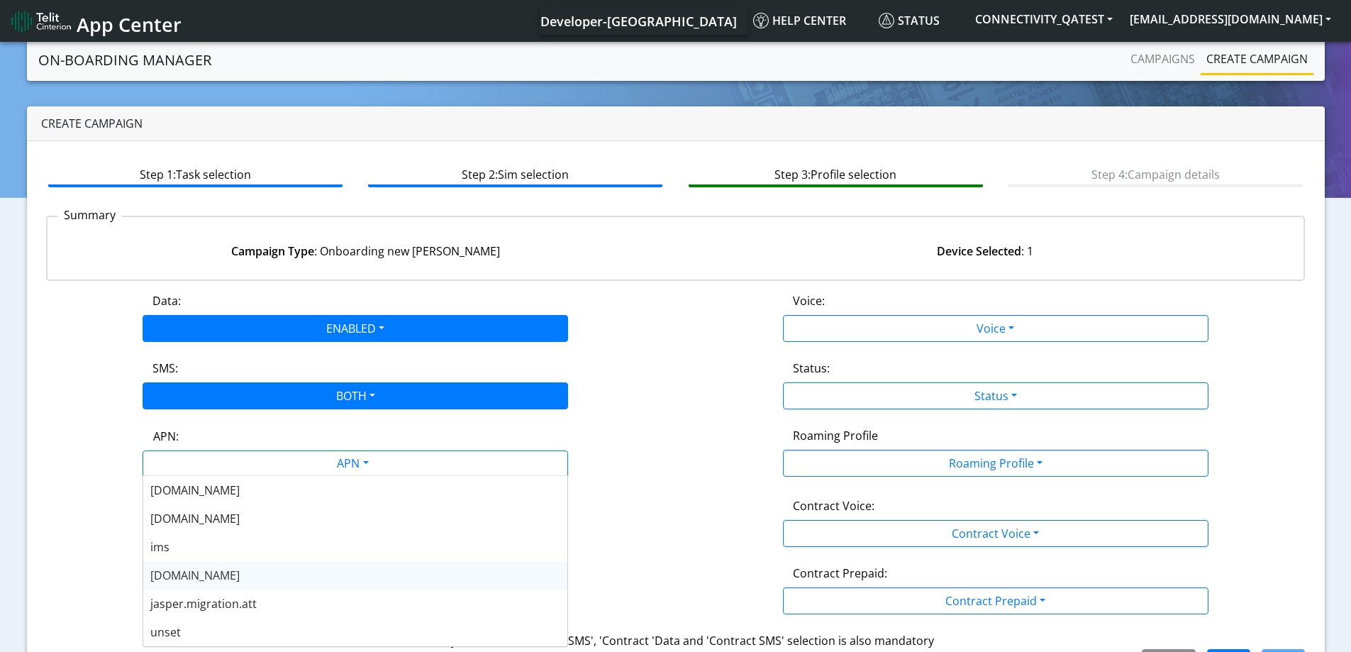
click at [180, 575] on span "nxt23.net" at bounding box center [194, 576] width 89 height 16
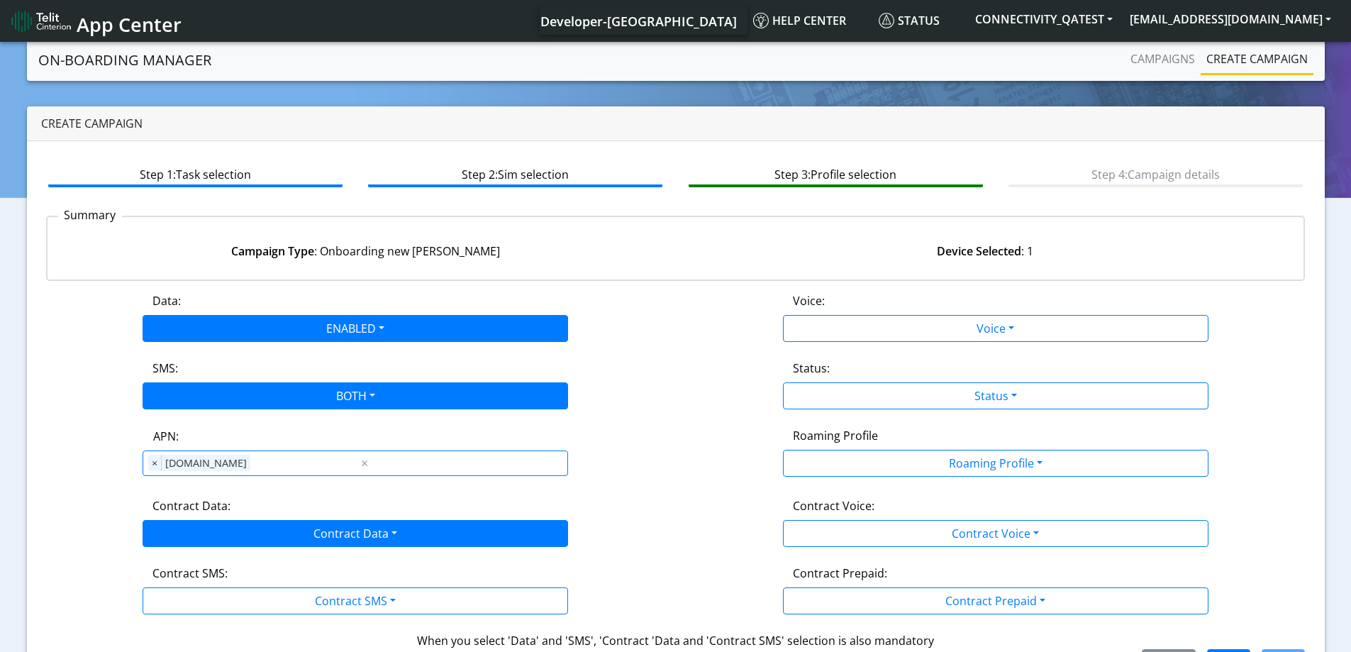
drag, startPoint x: 198, startPoint y: 518, endPoint x: 192, endPoint y: 543, distance: 25.6
click at [198, 519] on div "Contract Data: Contract Data Disabled Enabled" at bounding box center [355, 522] width 641 height 50
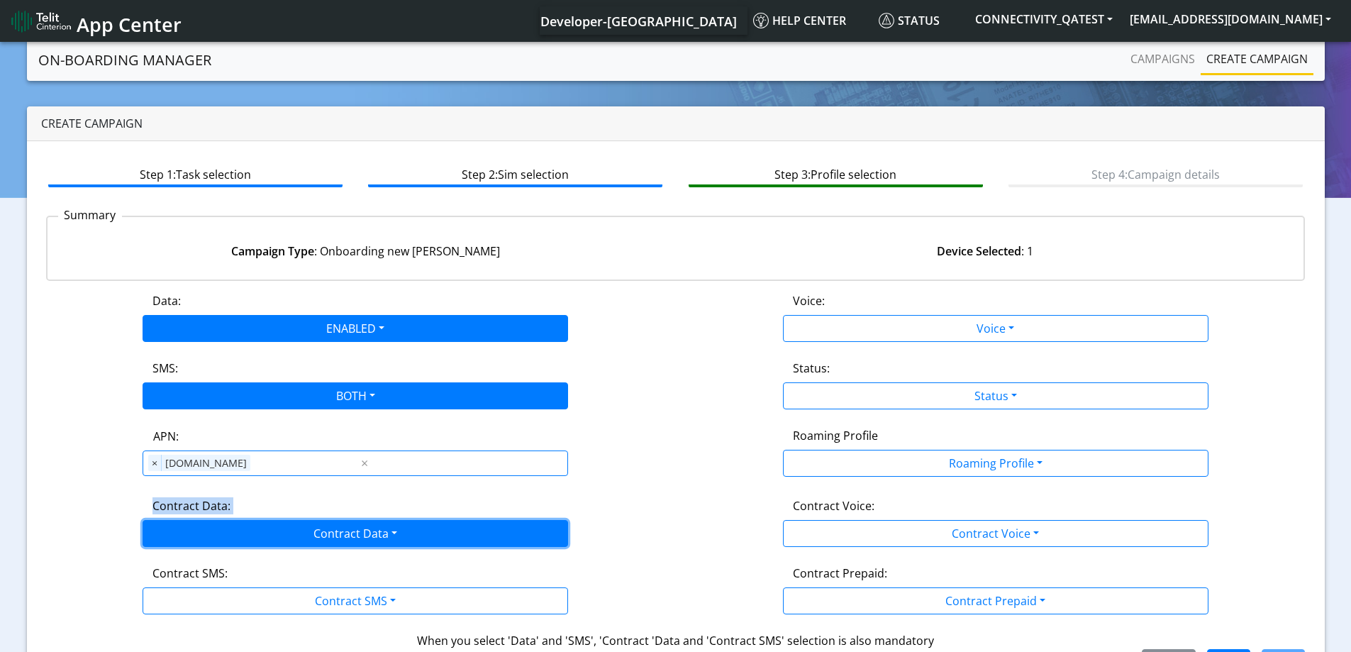
drag, startPoint x: 192, startPoint y: 534, endPoint x: 168, endPoint y: 571, distance: 43.7
click at [191, 534] on button "Contract Data" at bounding box center [356, 533] width 426 height 27
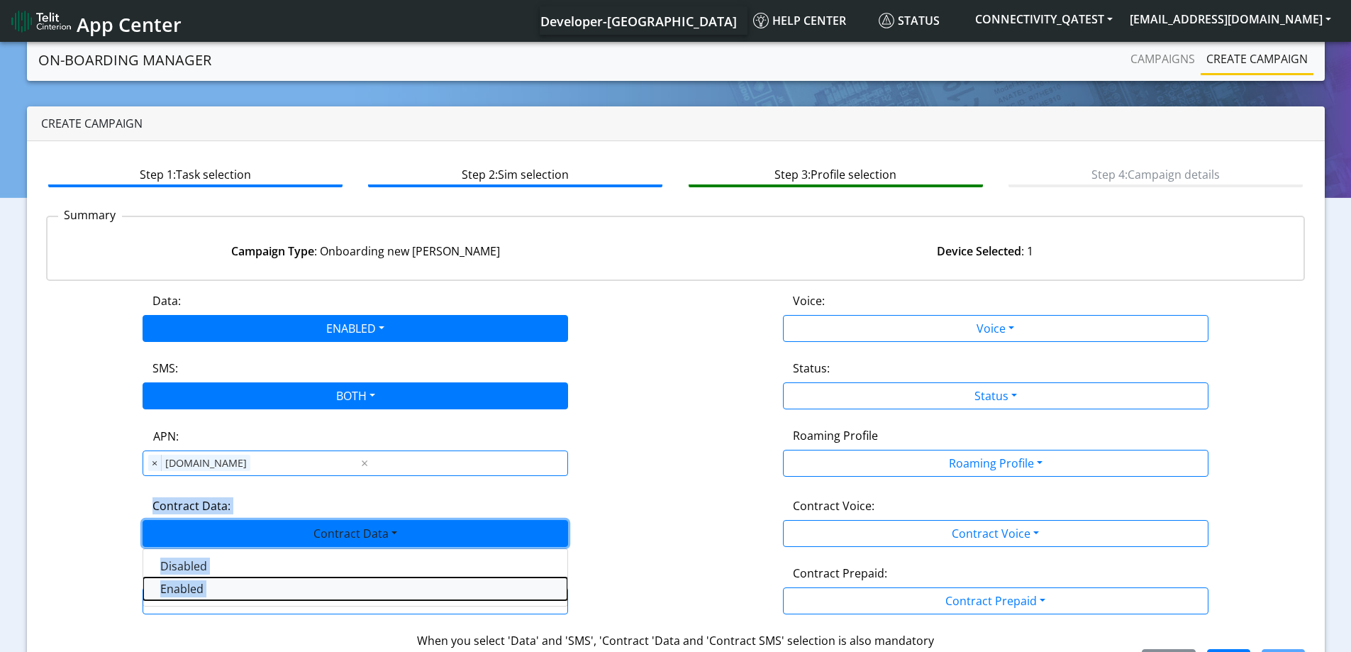
drag, startPoint x: 164, startPoint y: 578, endPoint x: 172, endPoint y: 598, distance: 21.6
click at [164, 580] on Dataenabled-dropdown "Enabled" at bounding box center [355, 588] width 424 height 23
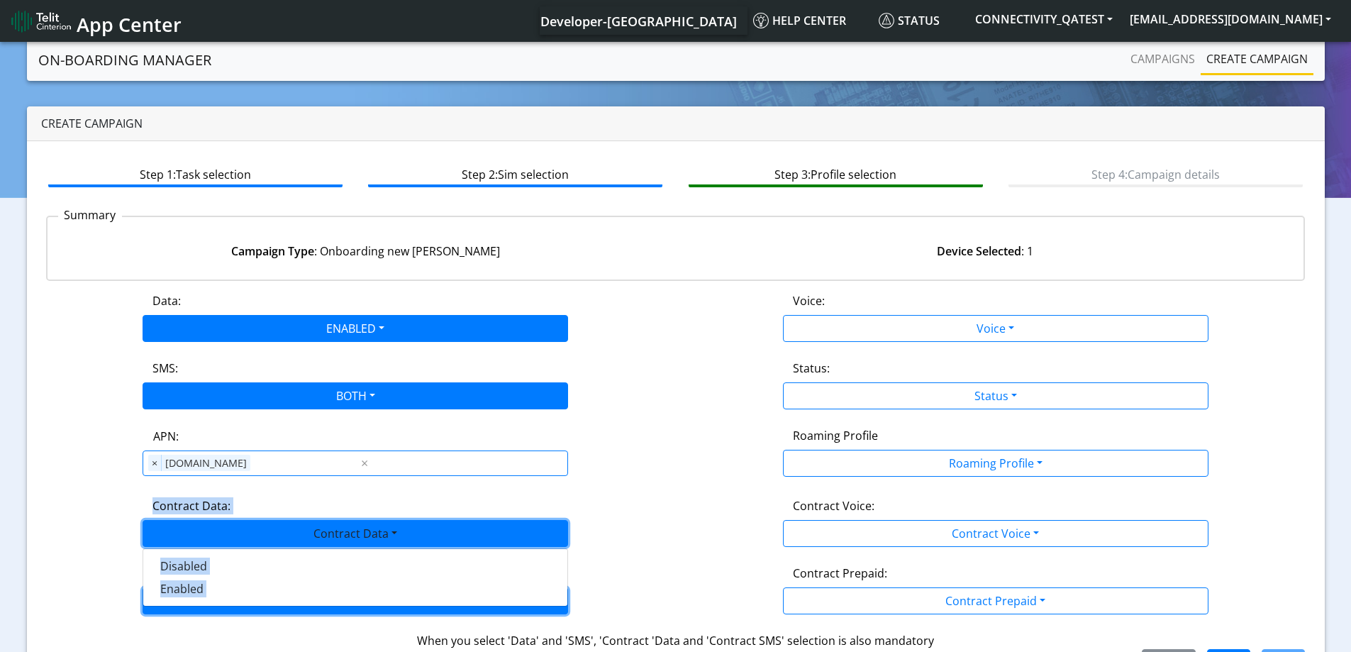
click at [172, 599] on button "Contract SMS" at bounding box center [356, 600] width 426 height 27
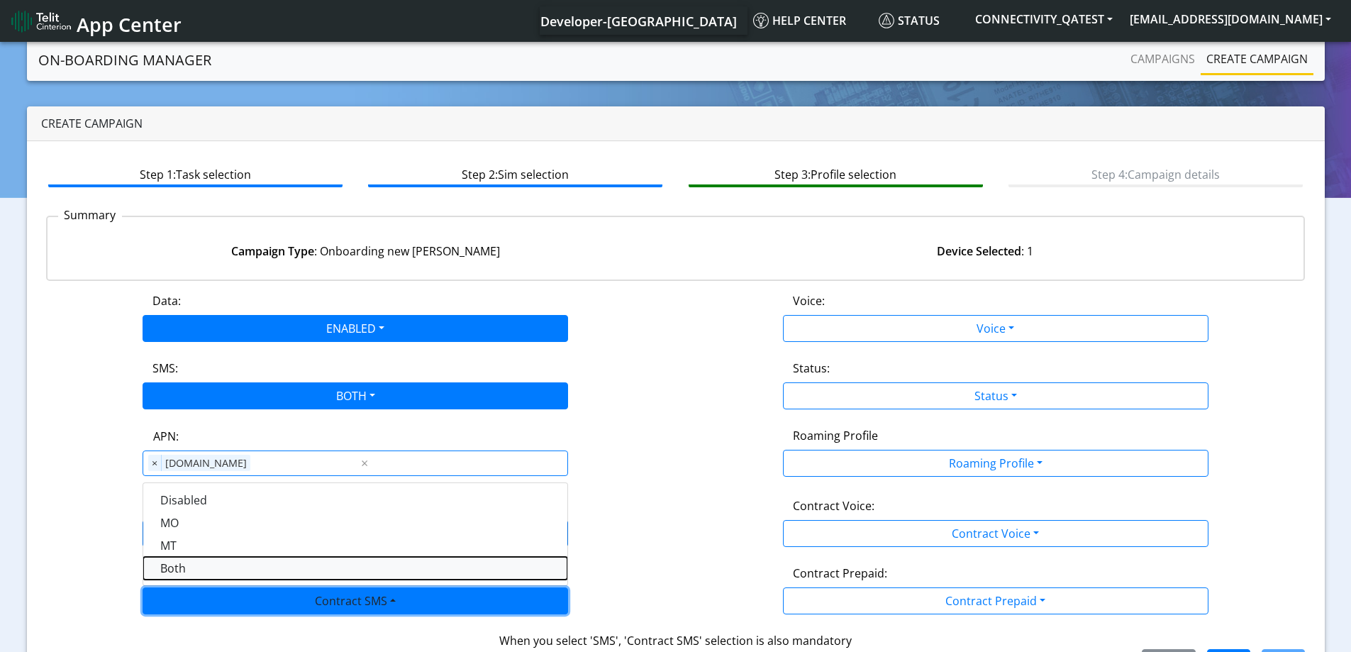
drag, startPoint x: 179, startPoint y: 565, endPoint x: 812, endPoint y: 489, distance: 636.7
click at [185, 564] on SMSboth-dropdown "Both" at bounding box center [355, 568] width 424 height 23
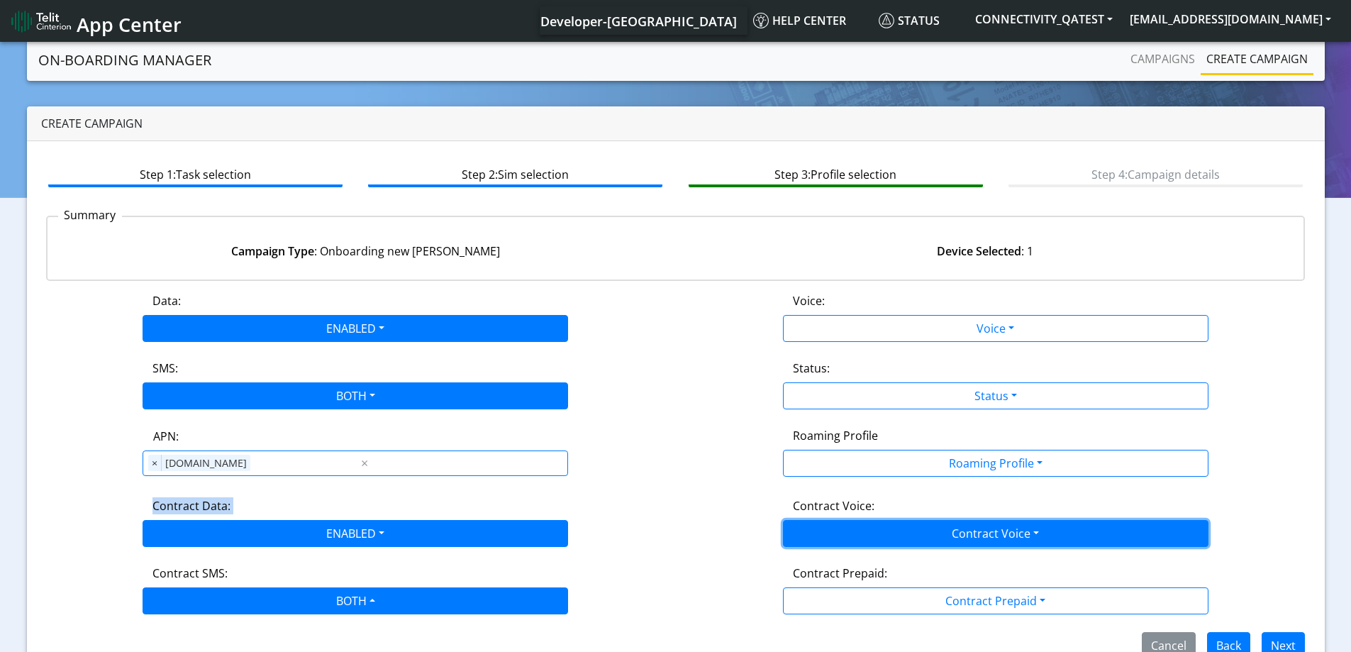
click at [931, 536] on button "Contract Voice" at bounding box center [996, 533] width 426 height 27
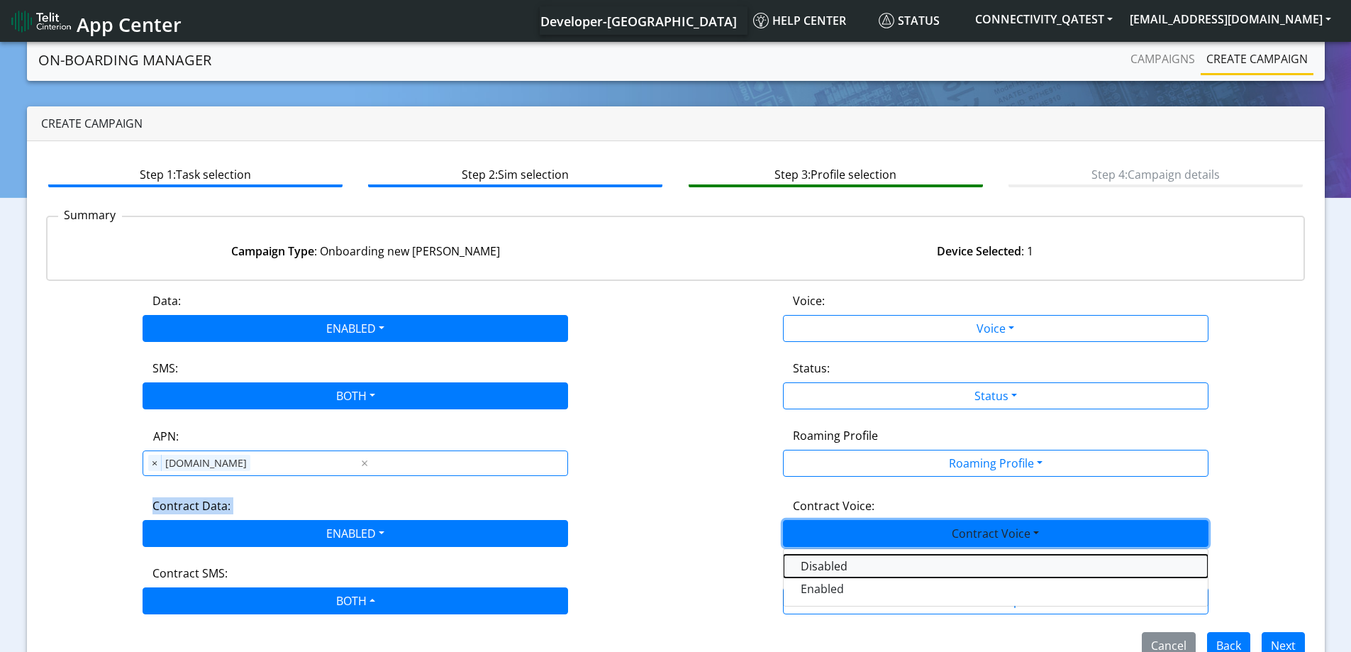
click at [814, 568] on Voicedisabled-dropdown "Disabled" at bounding box center [996, 566] width 424 height 23
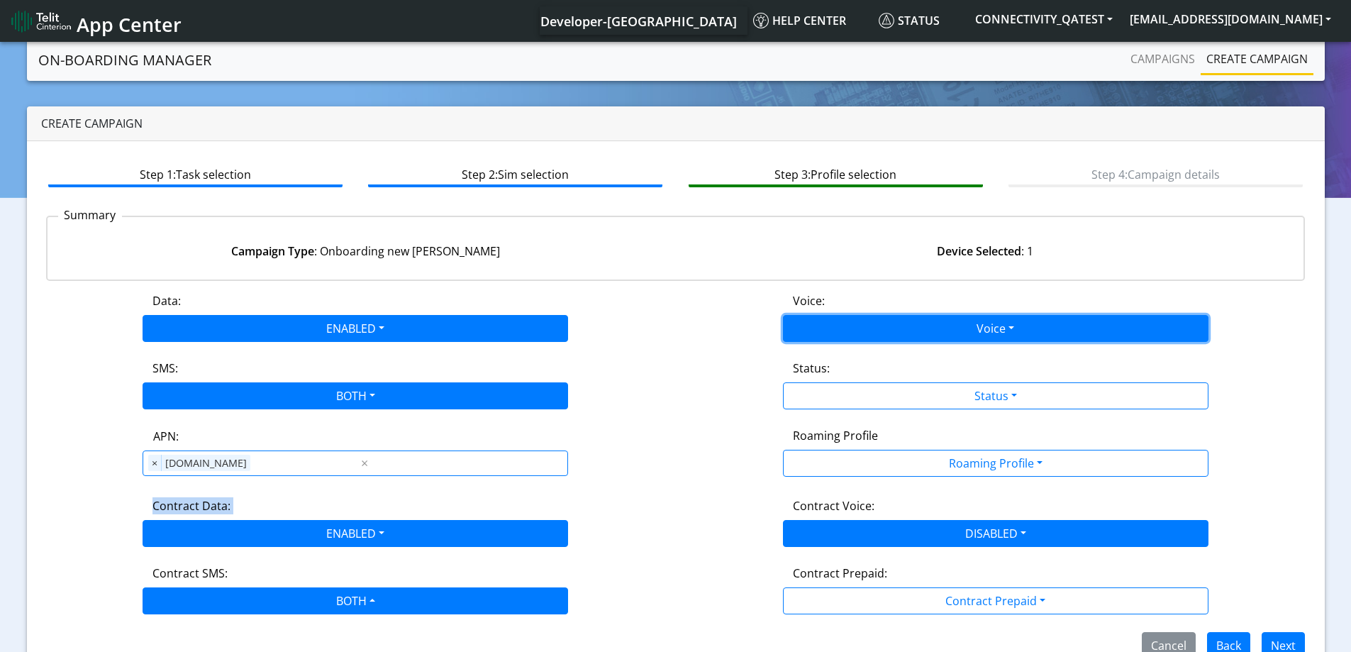
click at [814, 319] on button "Voice" at bounding box center [996, 328] width 426 height 27
drag, startPoint x: 816, startPoint y: 348, endPoint x: 816, endPoint y: 365, distance: 17.7
click at [816, 353] on div "Disabled Enabled" at bounding box center [996, 372] width 426 height 58
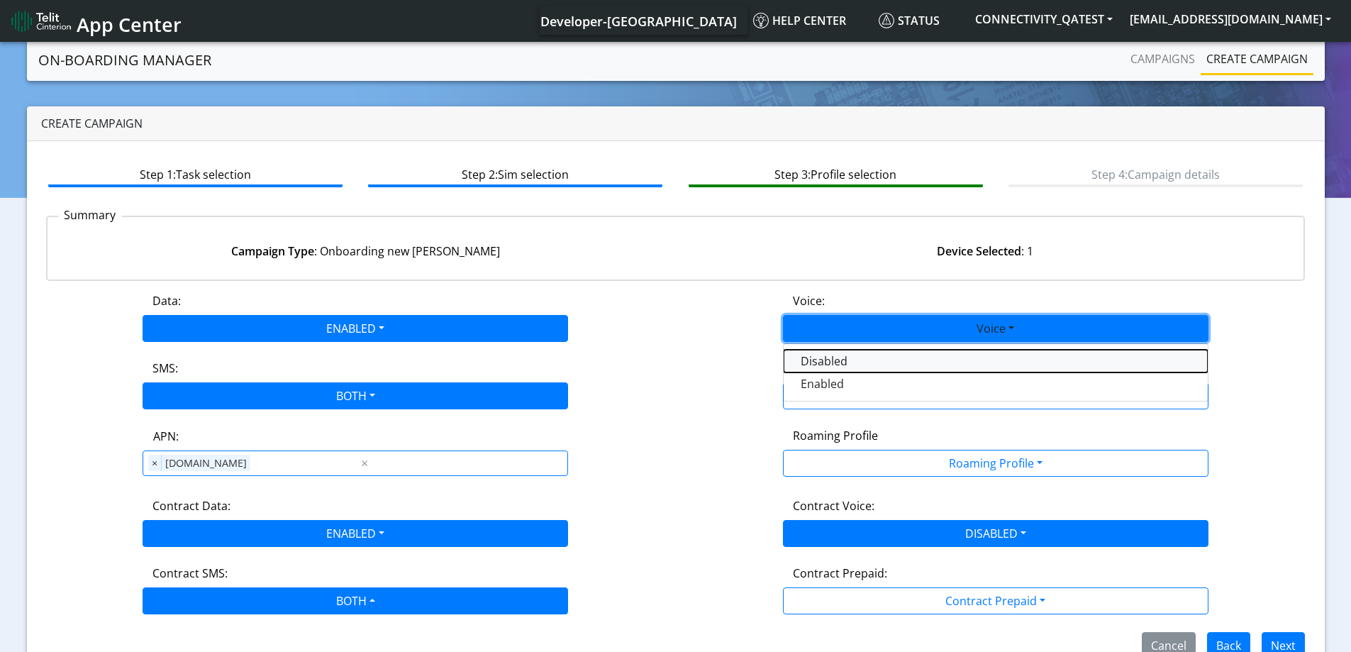
click at [816, 365] on button "Disabled" at bounding box center [996, 361] width 424 height 23
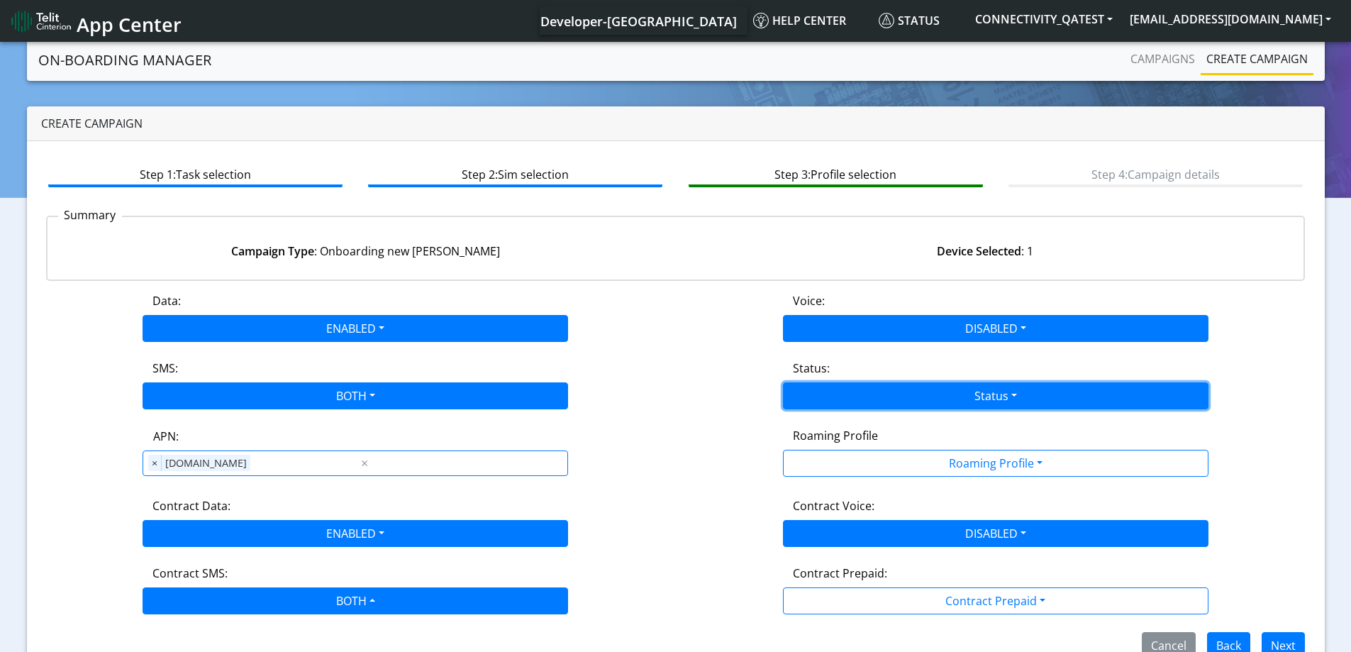
drag, startPoint x: 820, startPoint y: 392, endPoint x: 828, endPoint y: 404, distance: 13.8
click at [821, 397] on button "Status" at bounding box center [996, 395] width 426 height 27
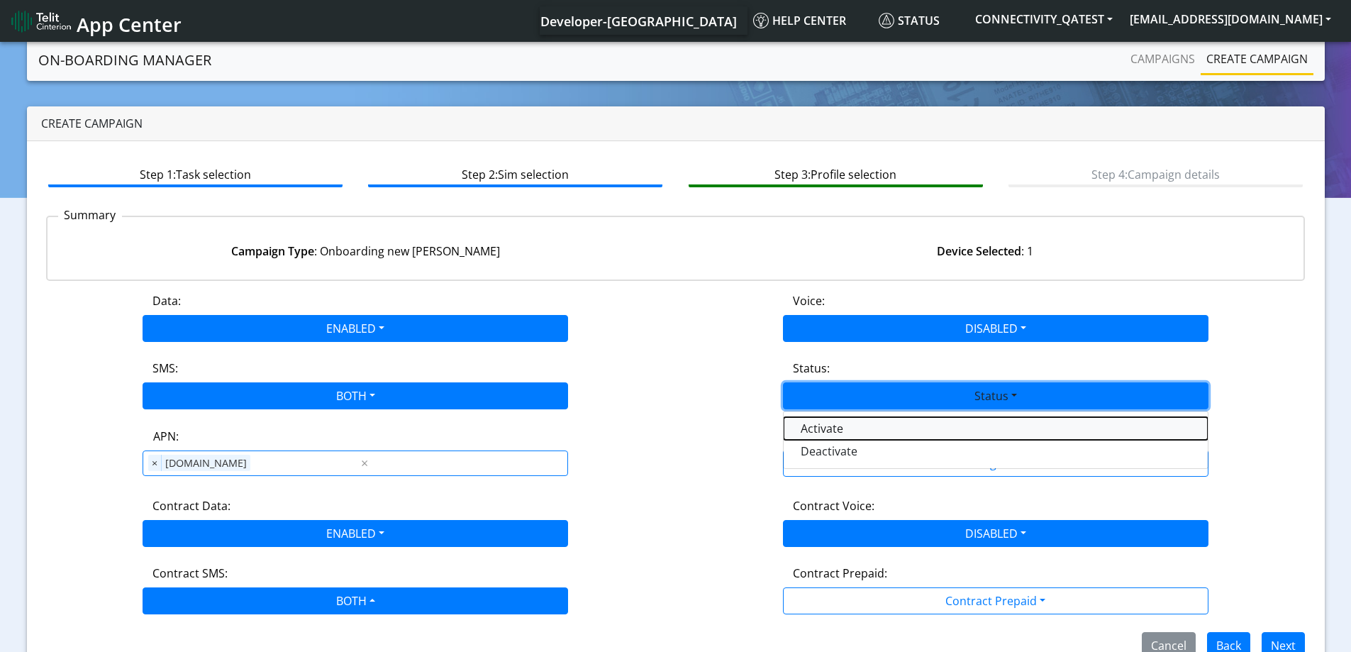
drag, startPoint x: 825, startPoint y: 423, endPoint x: 845, endPoint y: 453, distance: 35.8
click at [825, 425] on button "Activate" at bounding box center [996, 428] width 424 height 23
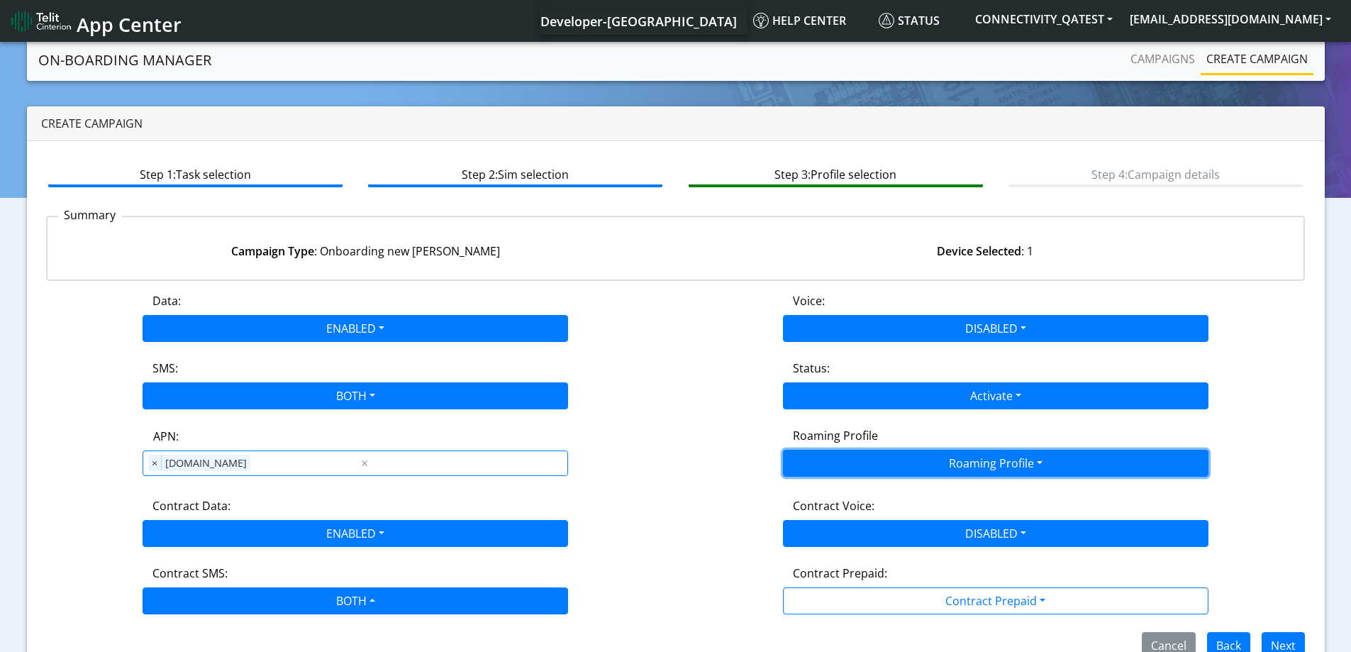
drag, startPoint x: 845, startPoint y: 453, endPoint x: 864, endPoint y: 467, distance: 23.8
click at [845, 453] on button "Roaming Profile" at bounding box center [996, 463] width 426 height 27
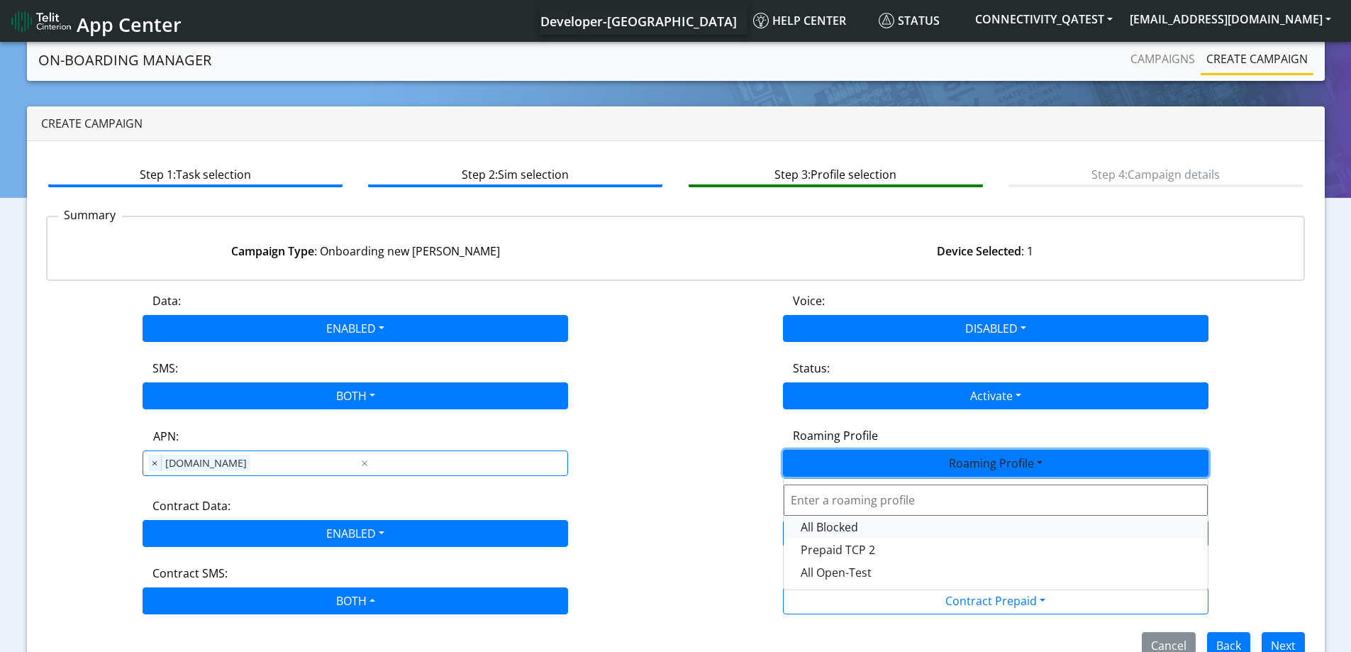
scroll to position [31, 0]
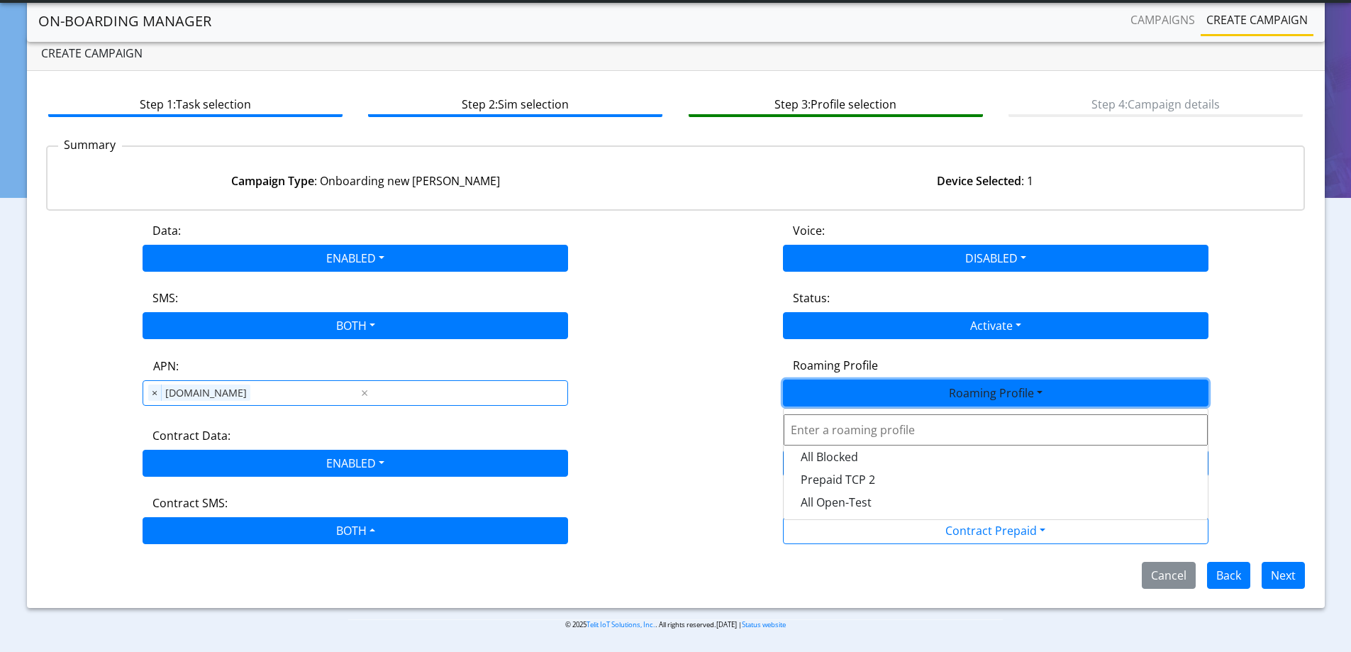
click at [691, 320] on div "Status: Activate Activate Deactivate" at bounding box center [996, 314] width 641 height 50
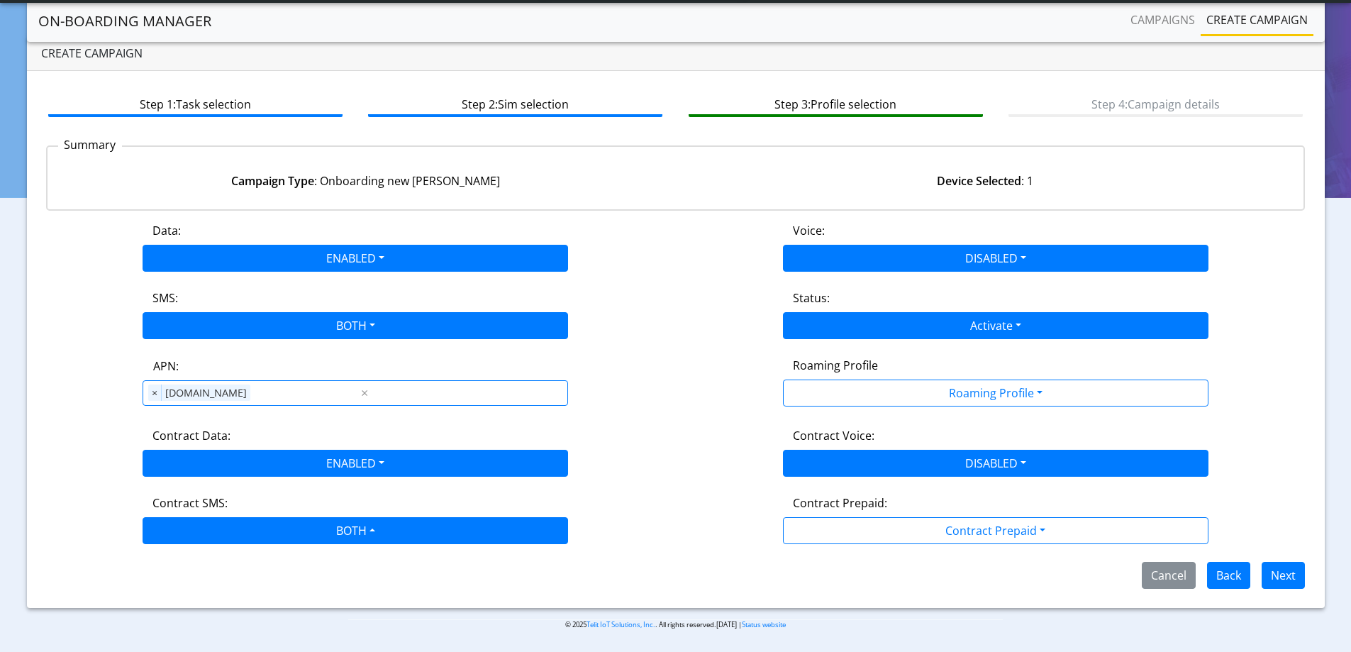
click at [884, 407] on div "Roaming Profile Roaming Profile All Blocked Prepaid TCP 2 All Open-Test" at bounding box center [996, 383] width 641 height 52
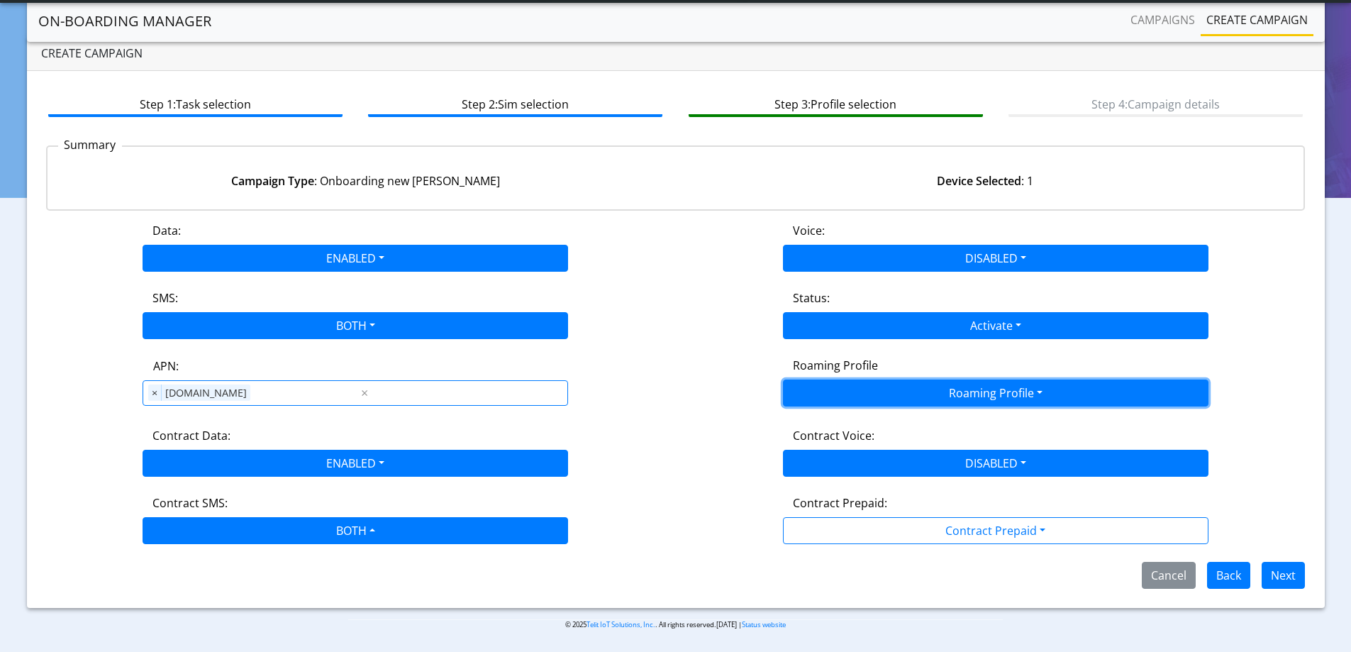
click at [887, 397] on button "Roaming Profile" at bounding box center [996, 393] width 426 height 27
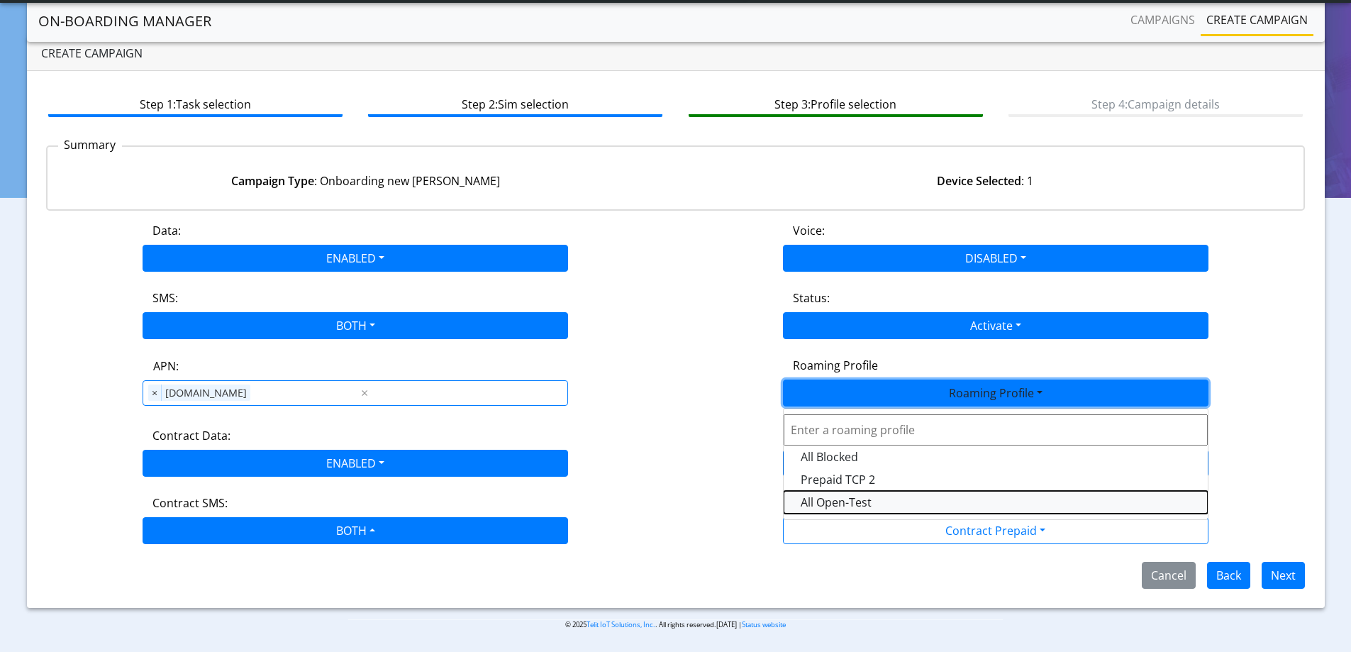
click at [841, 504] on Profile-dropdown "All Open-Test" at bounding box center [996, 502] width 424 height 23
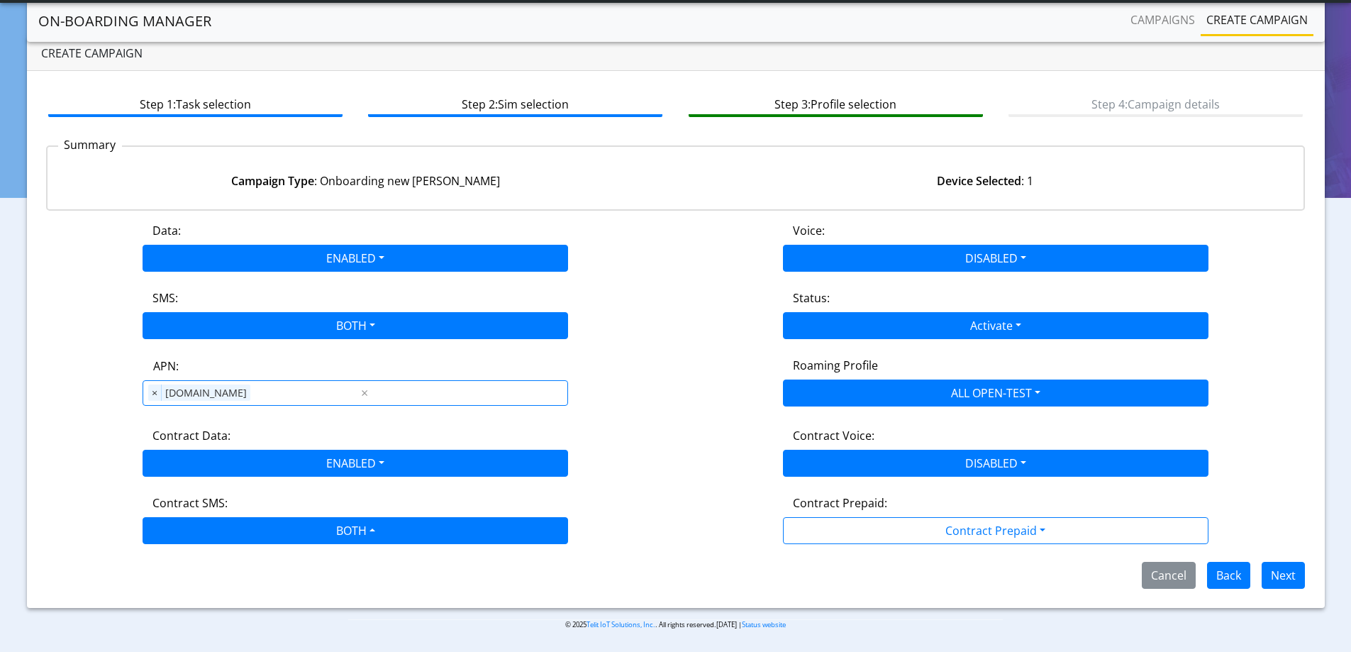
click at [688, 394] on div "Roaming Profile ALL OPEN-TEST All Blocked Prepaid TCP 2 All Open-Test" at bounding box center [996, 382] width 641 height 50
click at [1271, 565] on button "Next" at bounding box center [1283, 575] width 43 height 27
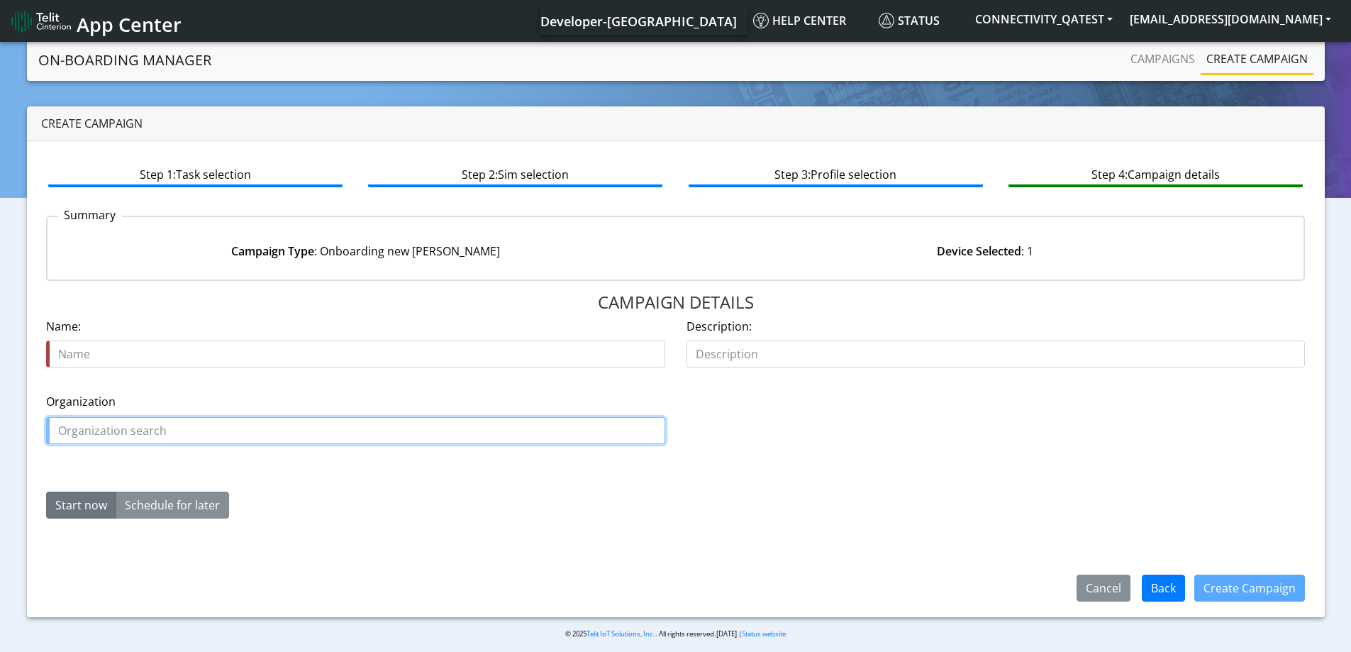
click at [135, 434] on input "text" at bounding box center [355, 430] width 619 height 27
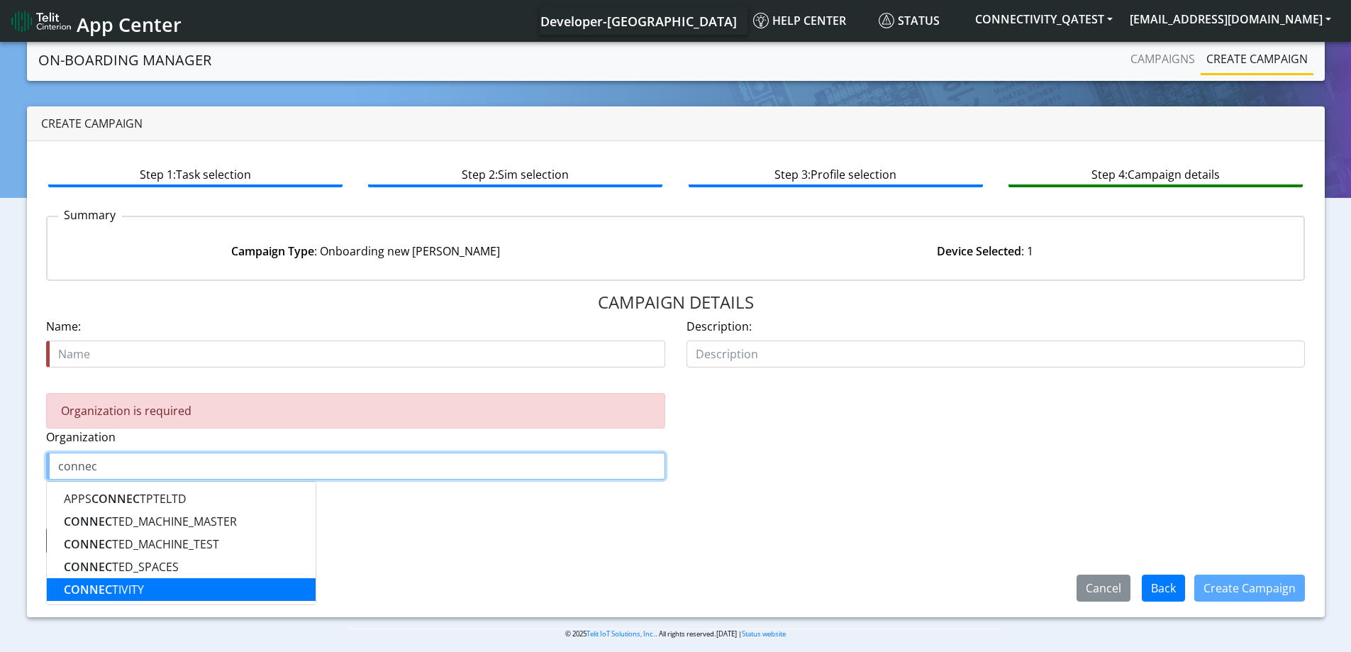
click at [155, 585] on button "CONNEC TIVITY" at bounding box center [181, 589] width 269 height 23
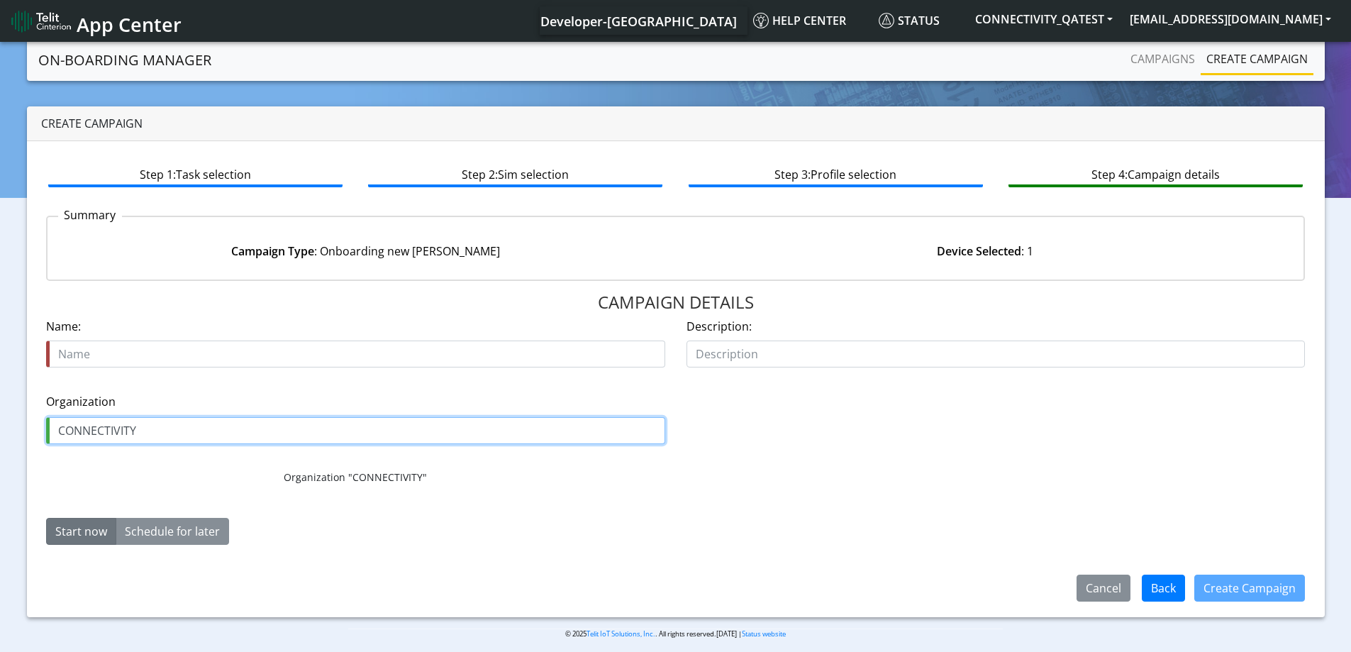
click at [156, 431] on input "CONNECTIVITY" at bounding box center [355, 430] width 619 height 27
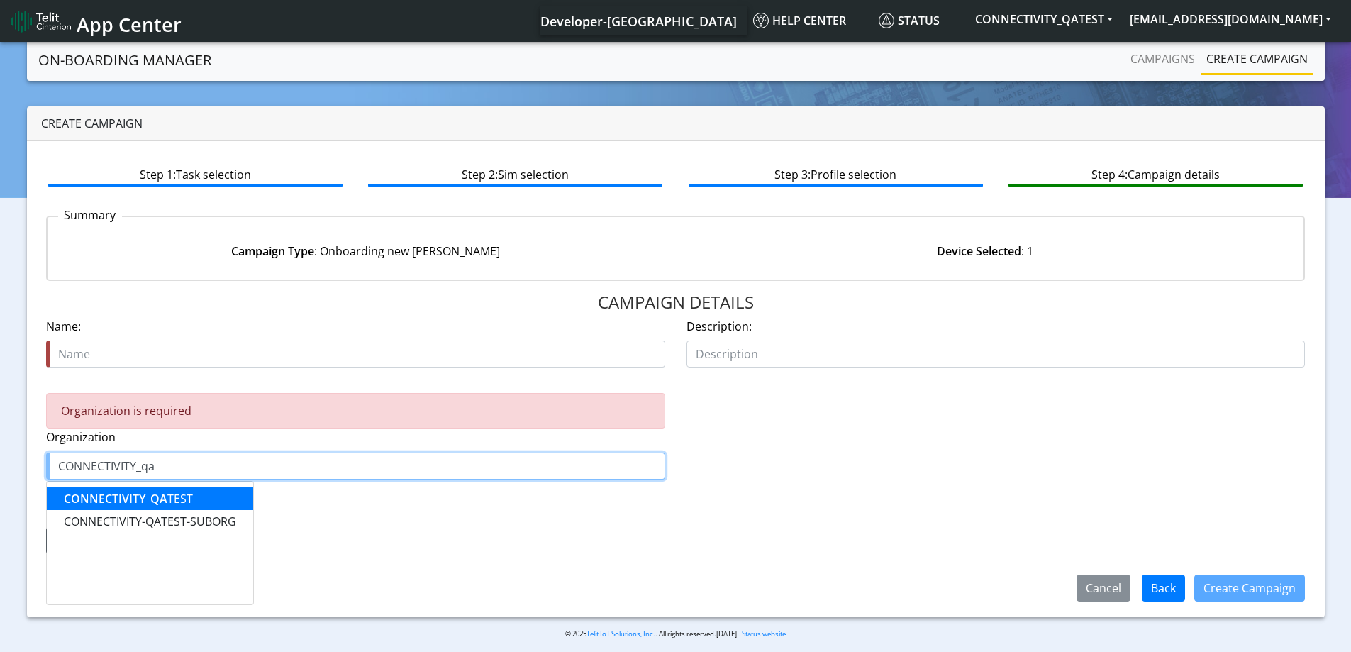
click at [164, 497] on span "CONNECTIVITY_QA" at bounding box center [116, 499] width 104 height 16
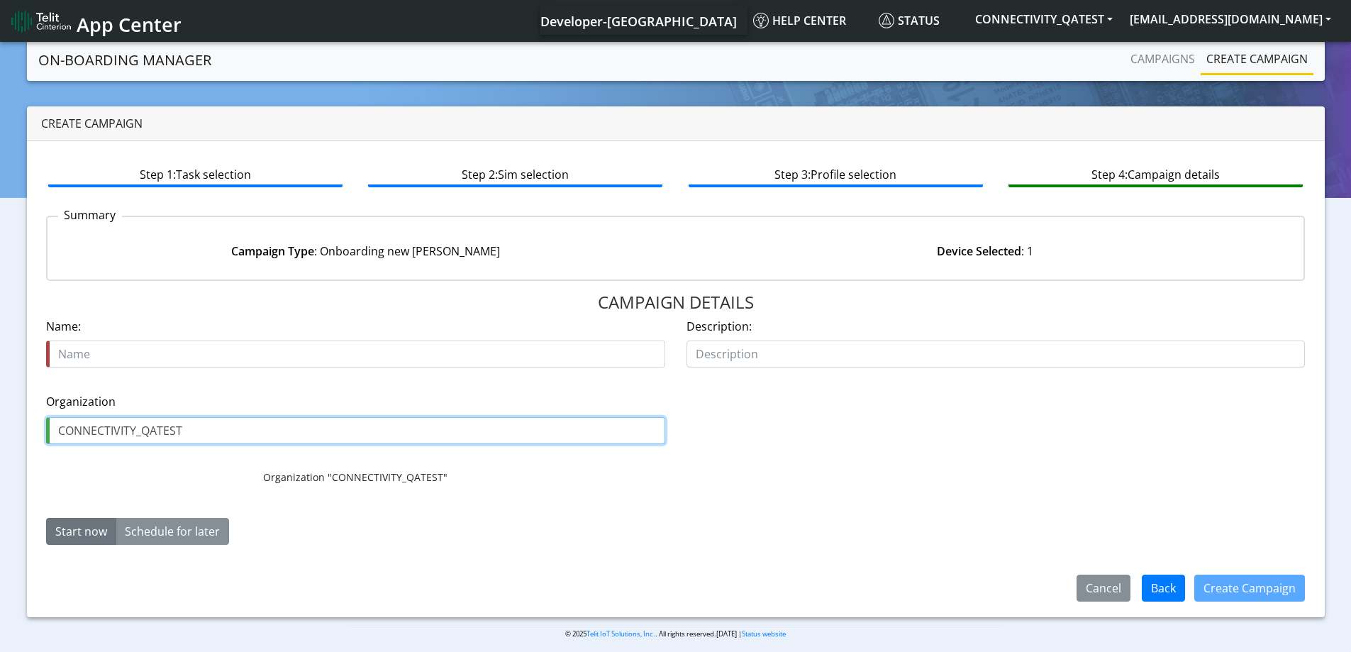
click at [221, 433] on input "CONNECTIVITY_QATEST" at bounding box center [355, 430] width 619 height 27
type input "CONNECTIVITY_QATEST"
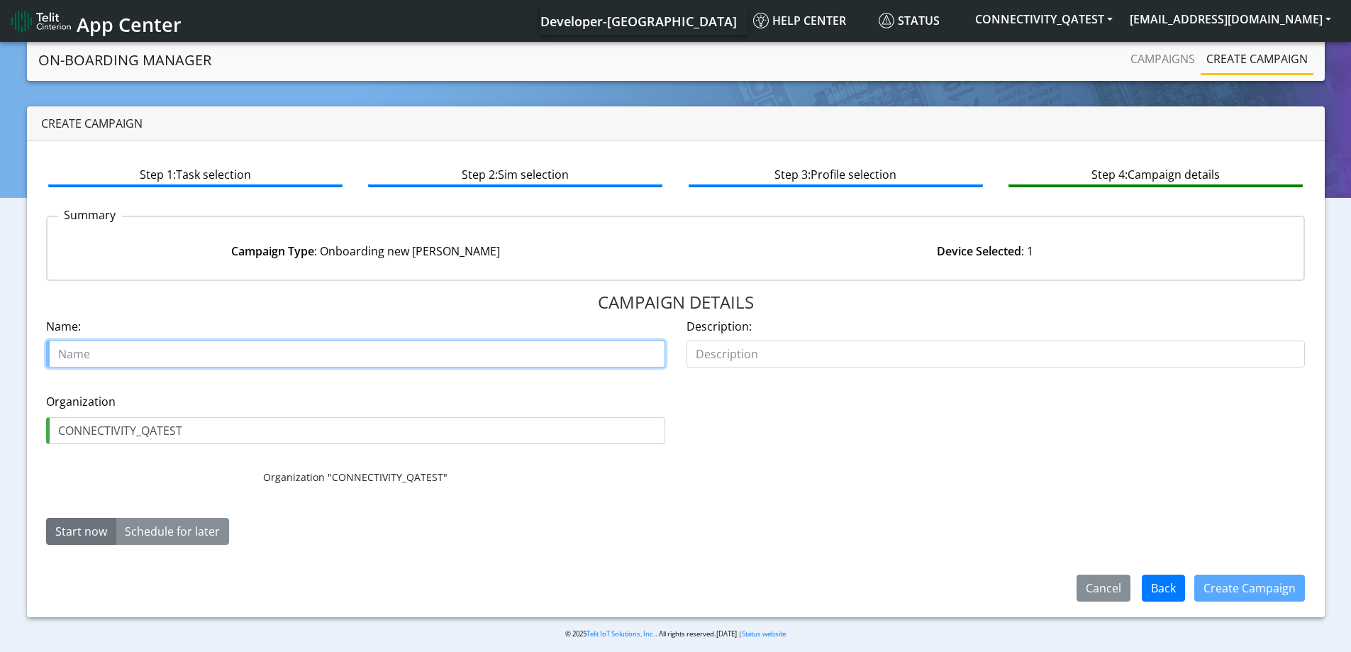
click at [182, 346] on input "text" at bounding box center [355, 354] width 619 height 27
paste input "CONNECTIVITY_QATEST"
type input "CONNECTIVITY_QATEST test SIM"
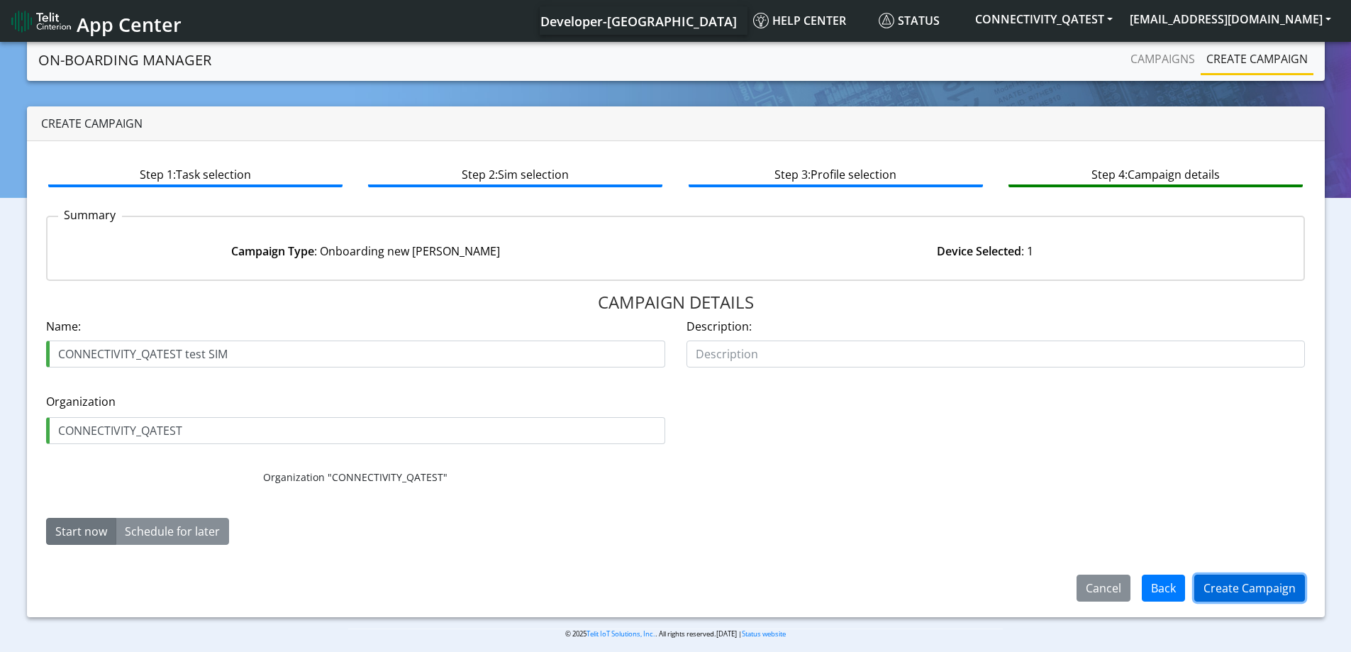
click at [1273, 582] on button "Create Campaign" at bounding box center [1250, 588] width 111 height 27
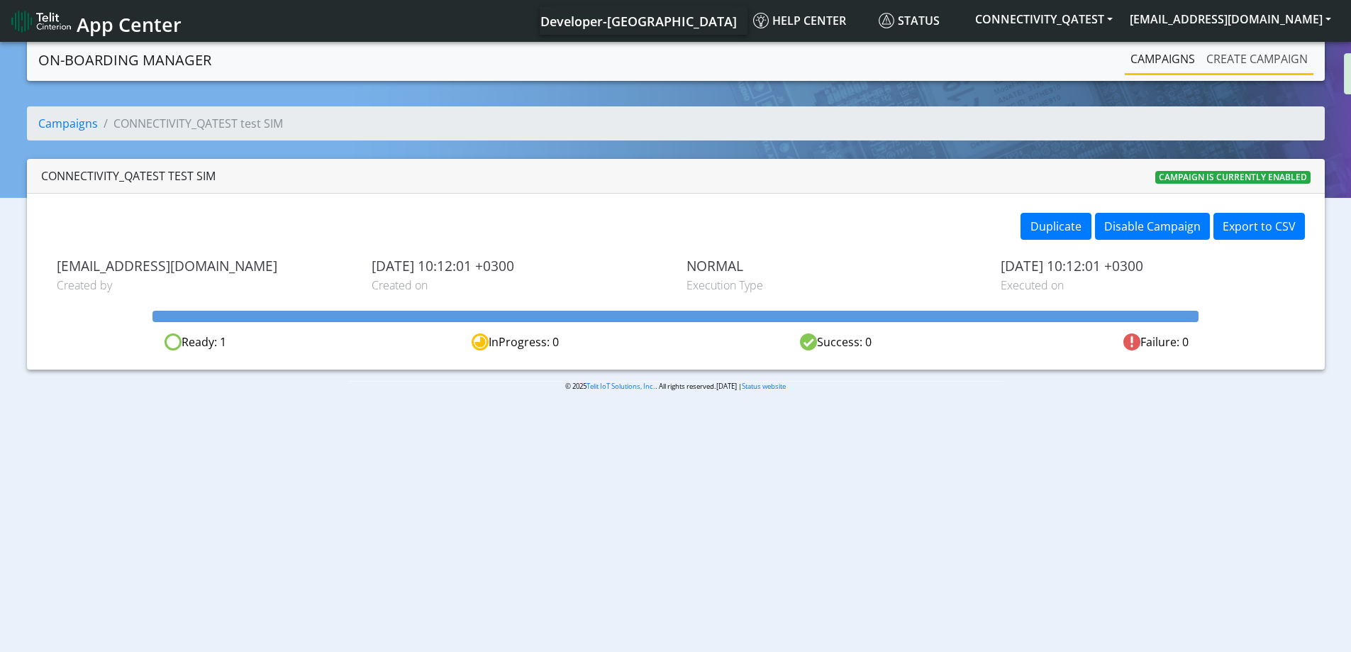
click at [1295, 60] on link "Create campaign" at bounding box center [1257, 59] width 113 height 28
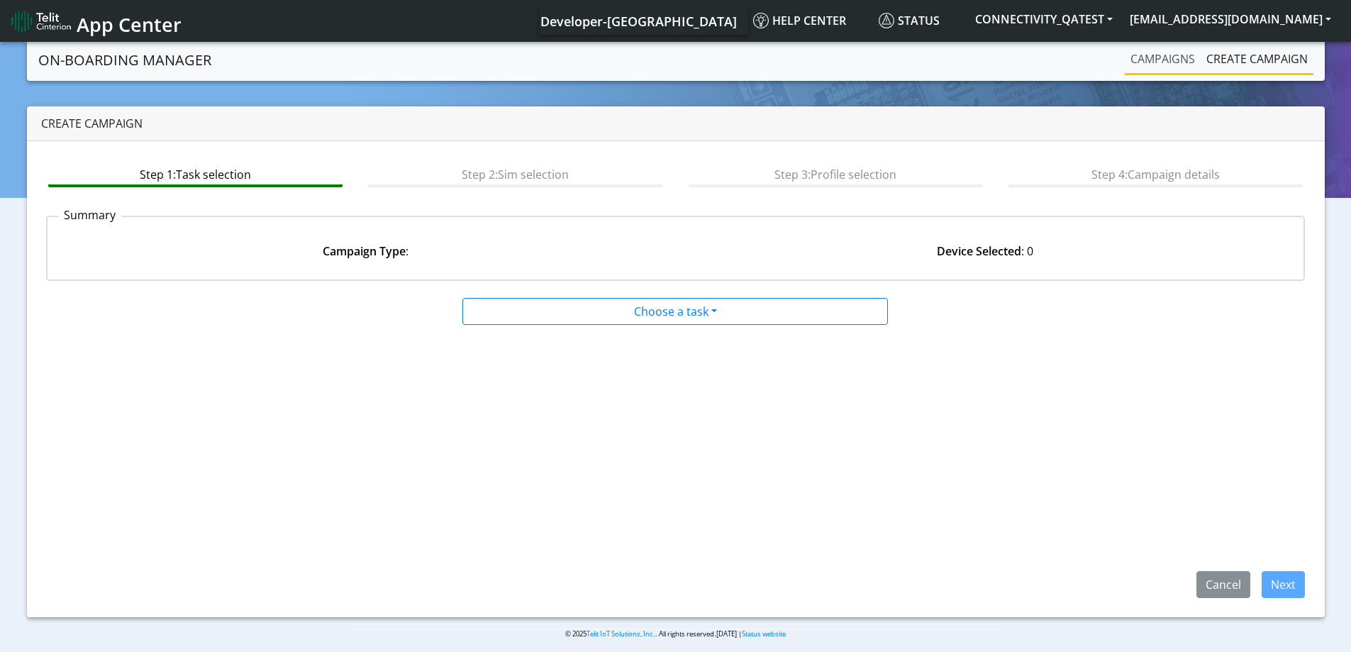
click at [1156, 56] on link "Campaigns" at bounding box center [1163, 59] width 76 height 28
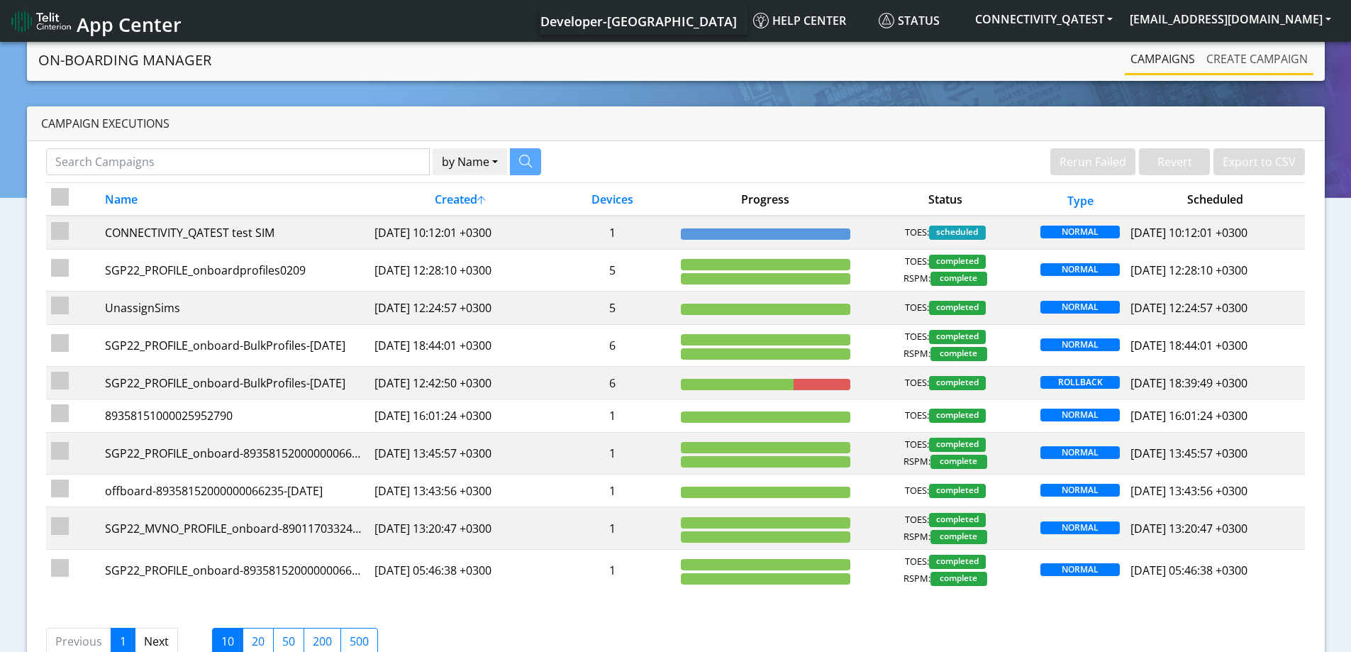
click at [1237, 68] on link "Create campaign" at bounding box center [1257, 59] width 113 height 28
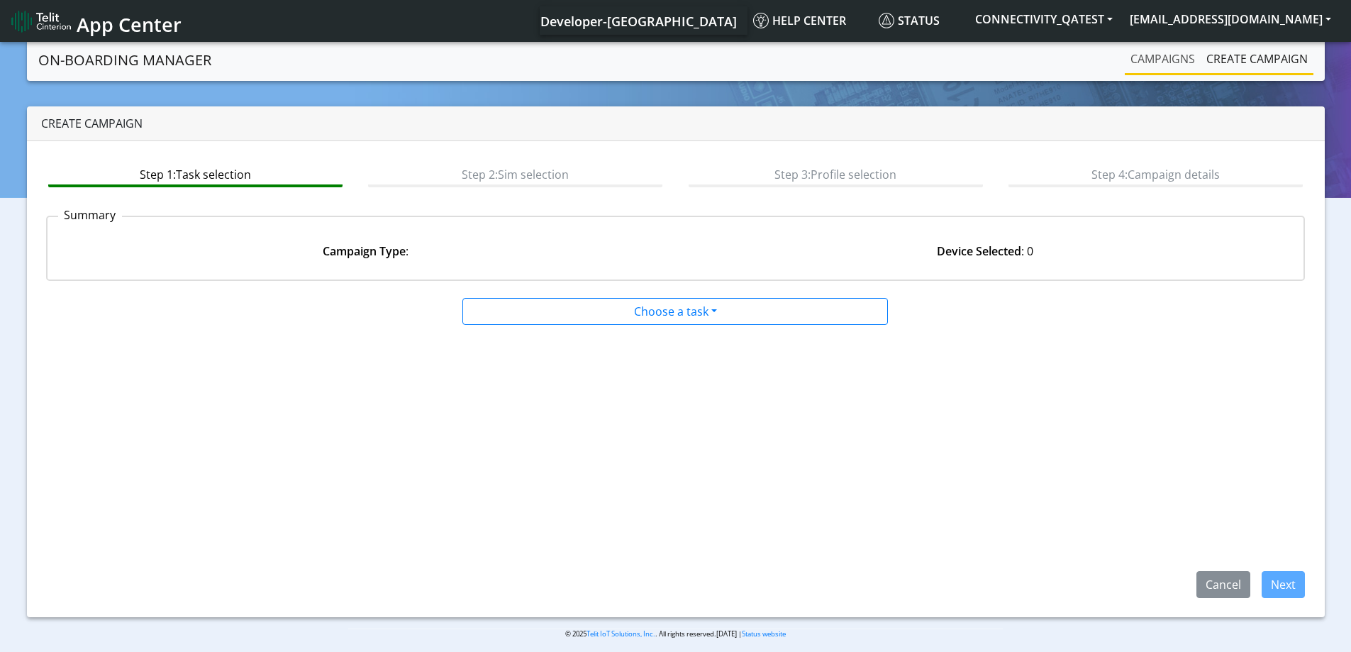
drag, startPoint x: 1117, startPoint y: 49, endPoint x: 1164, endPoint y: 66, distance: 50.5
click at [1116, 50] on div "Campaigns Create campaign" at bounding box center [1099, 60] width 428 height 31
click at [1164, 66] on link "Campaigns" at bounding box center [1163, 59] width 76 height 28
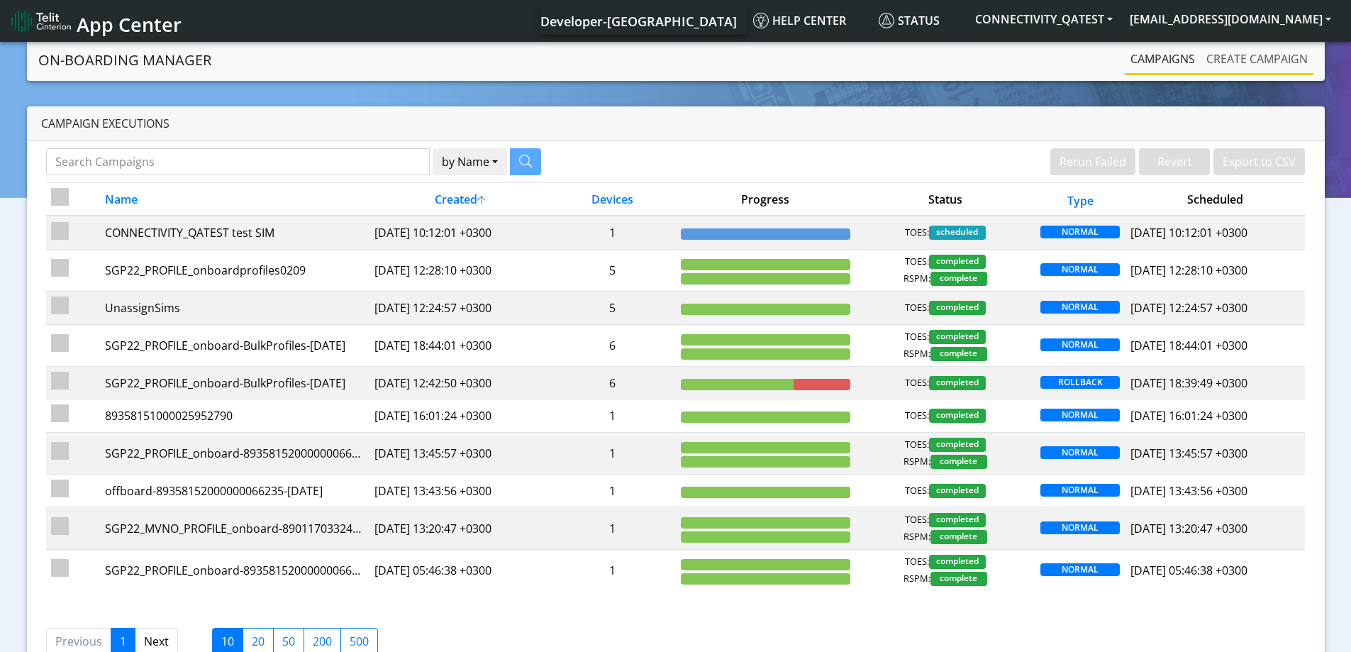
drag, startPoint x: 1237, startPoint y: 51, endPoint x: 1149, endPoint y: 60, distance: 88.4
click at [1236, 51] on link "Create campaign" at bounding box center [1257, 59] width 113 height 28
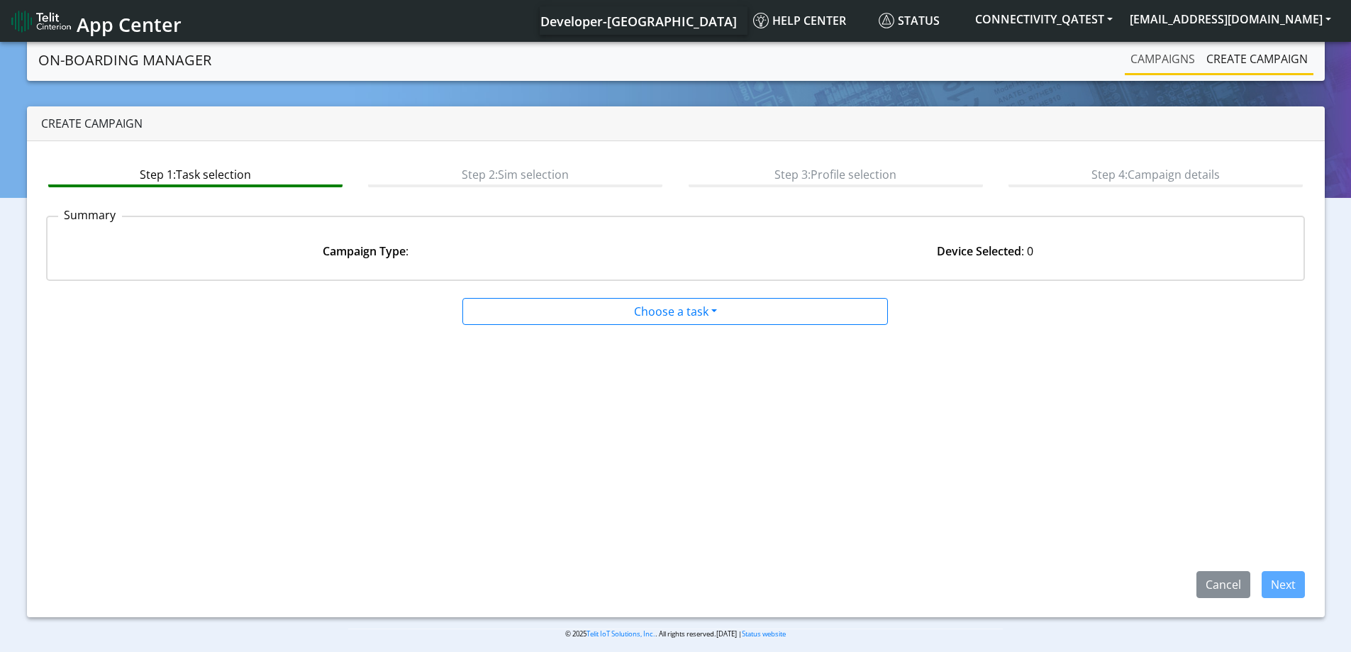
click at [1147, 60] on link "Campaigns" at bounding box center [1163, 59] width 76 height 28
